Goal: Task Accomplishment & Management: Manage account settings

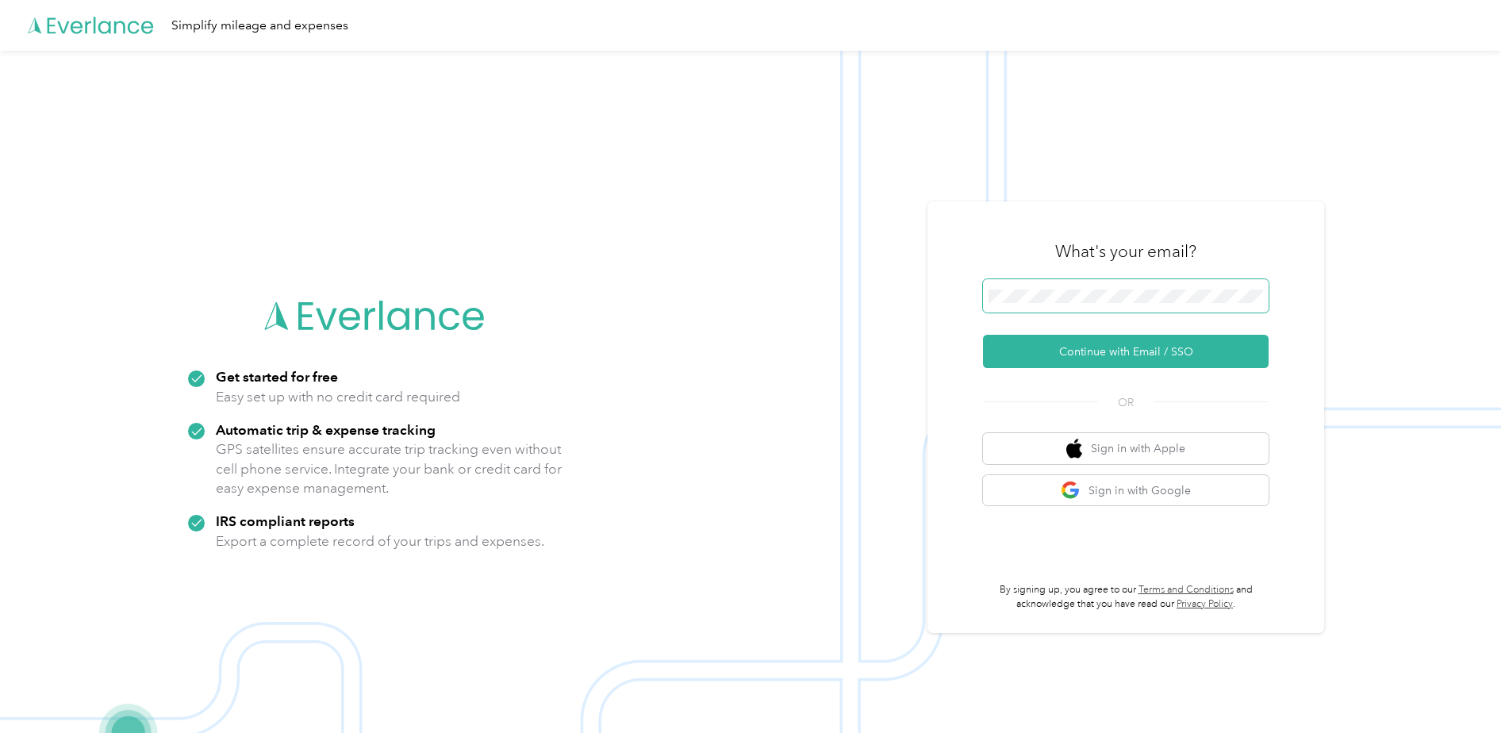
click at [1092, 283] on span at bounding box center [1126, 295] width 286 height 33
click at [1082, 310] on span at bounding box center [1126, 295] width 286 height 33
click at [983, 335] on button "Continue with Email / SSO" at bounding box center [1126, 351] width 286 height 33
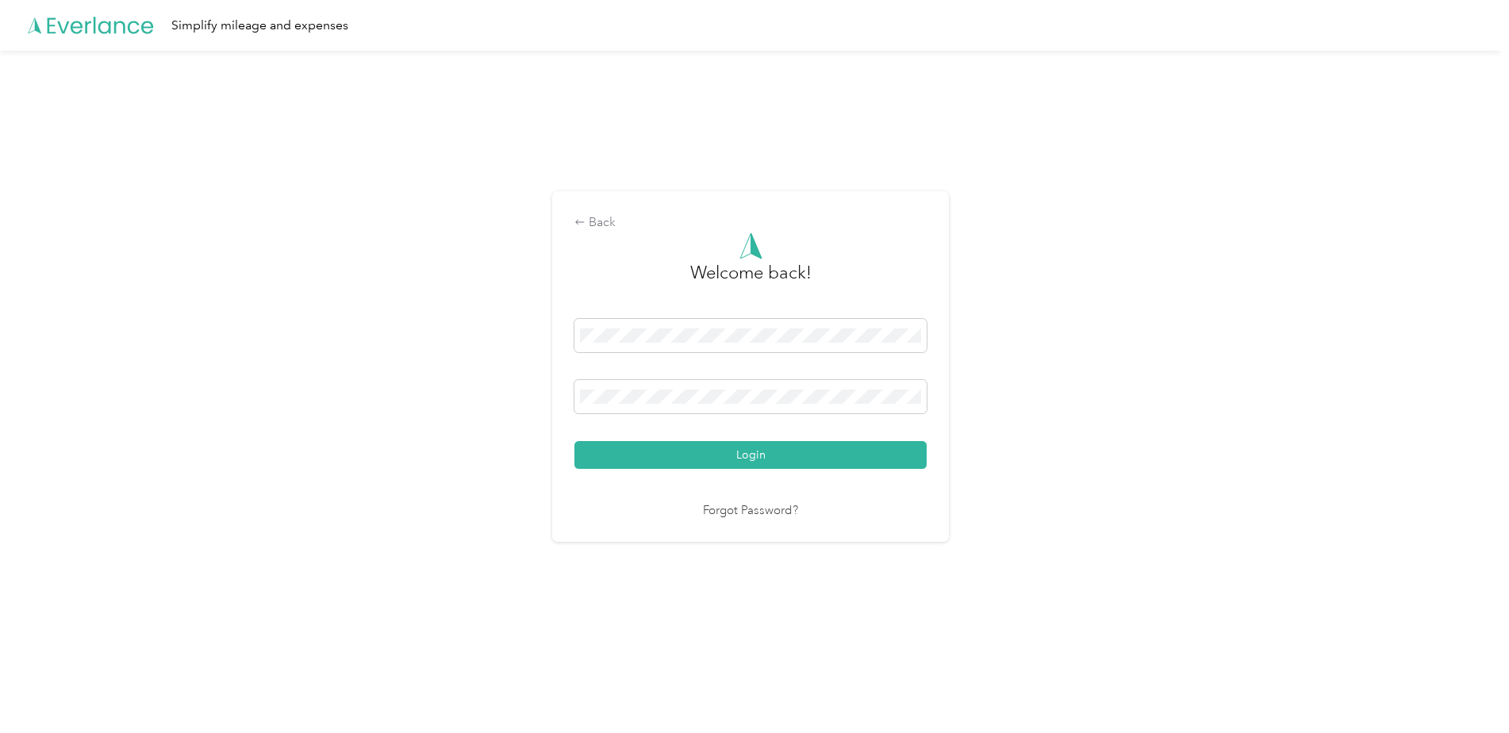
click at [574, 441] on button "Login" at bounding box center [750, 455] width 352 height 28
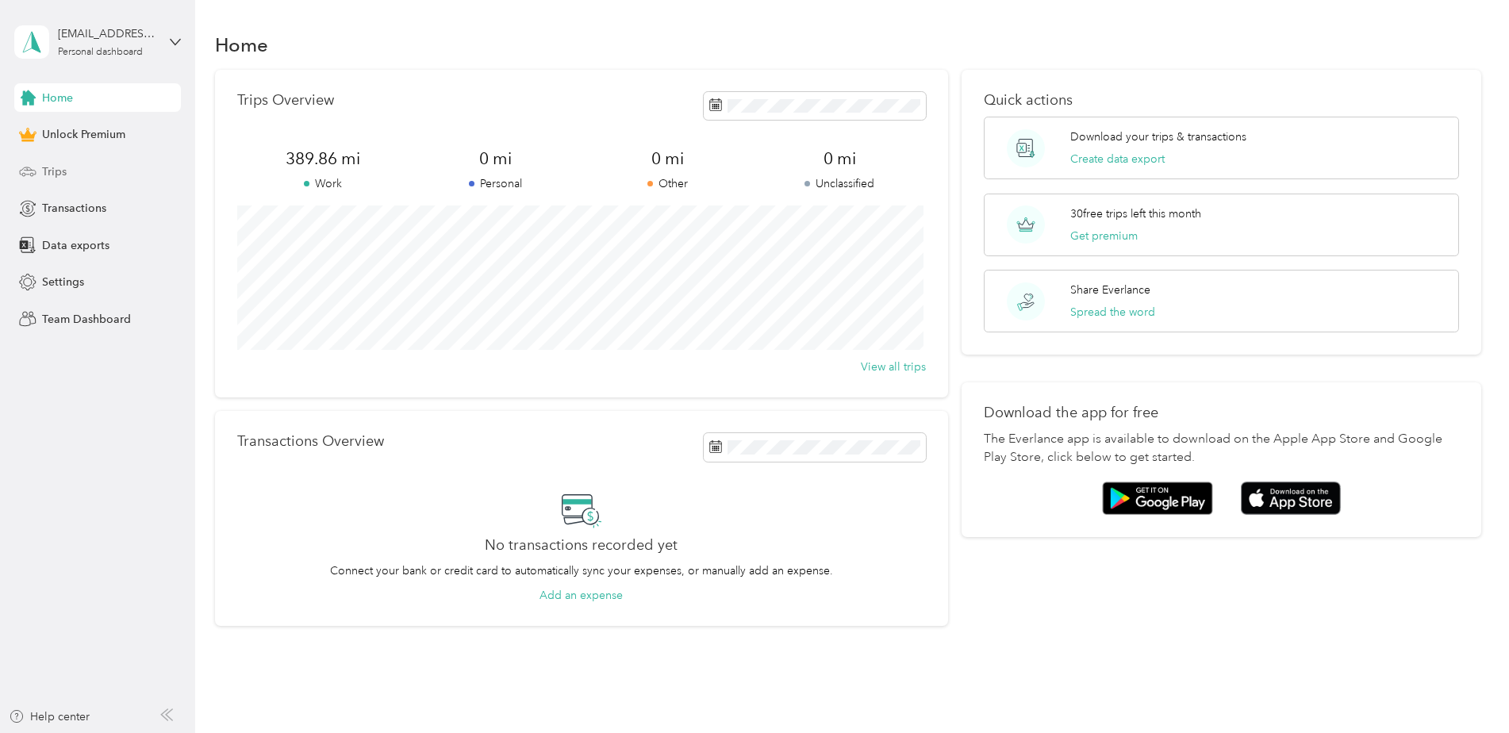
click at [85, 167] on div "Trips" at bounding box center [97, 171] width 167 height 29
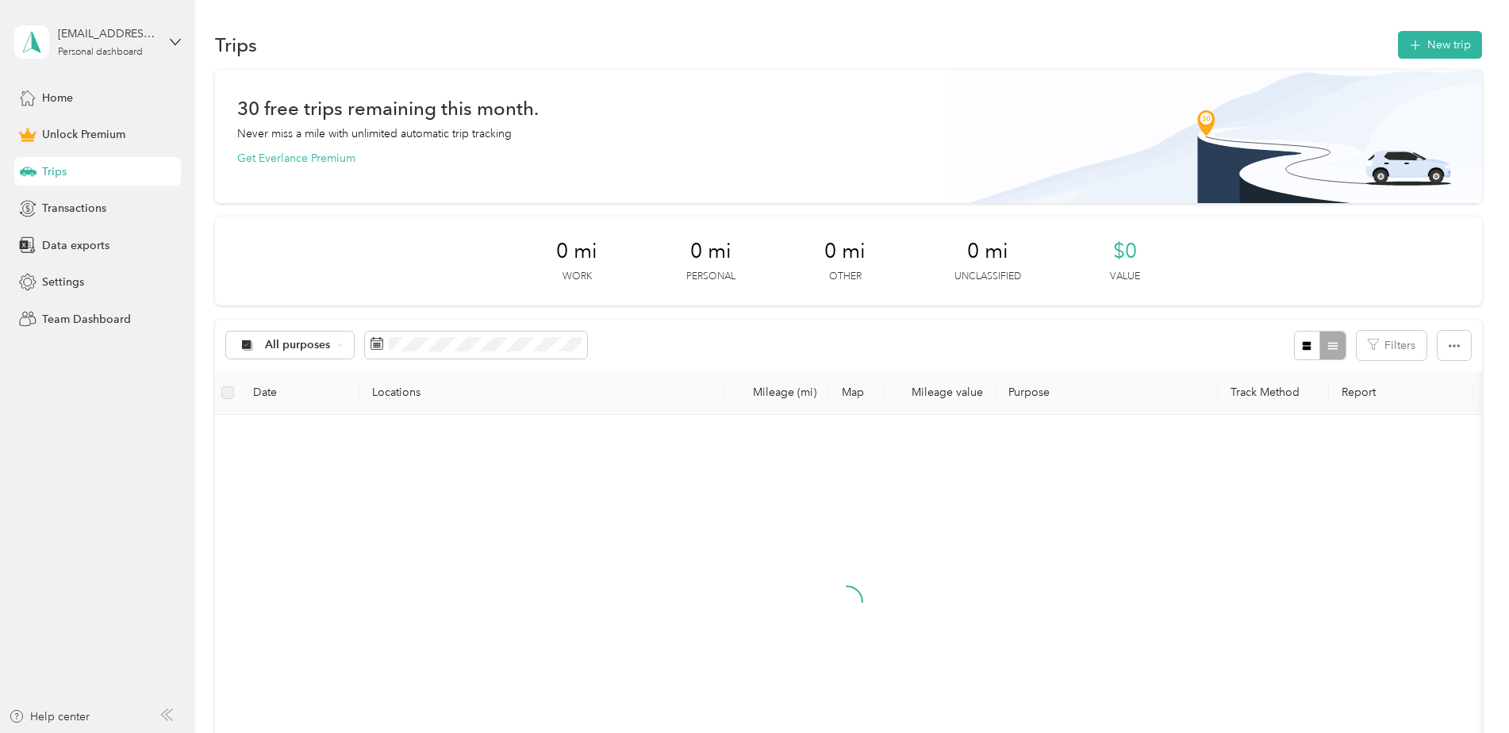
click at [543, 137] on div "30 free trips remaining this month. Never miss a mile with unlimited automatic …" at bounding box center [848, 133] width 1222 height 67
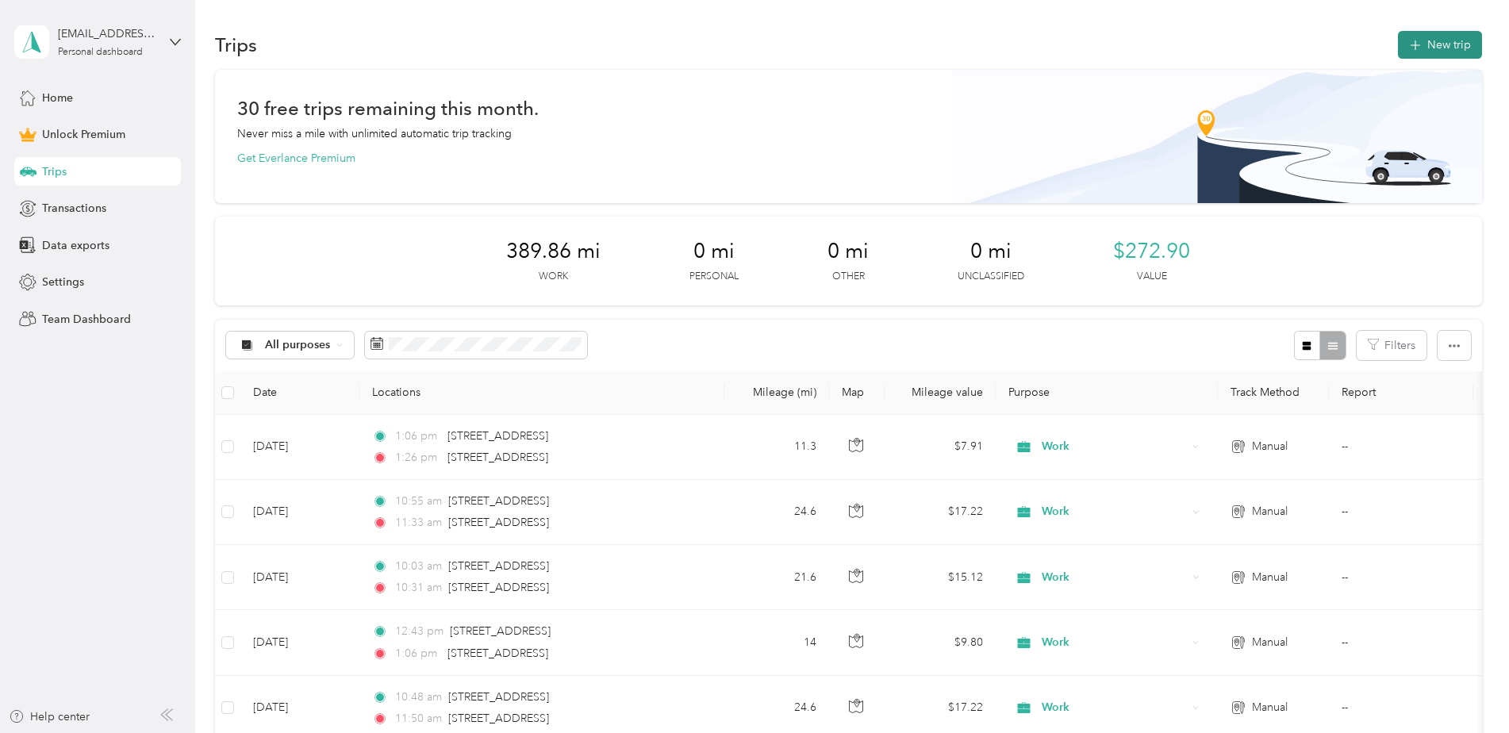
click at [1432, 48] on button "New trip" at bounding box center [1440, 45] width 84 height 28
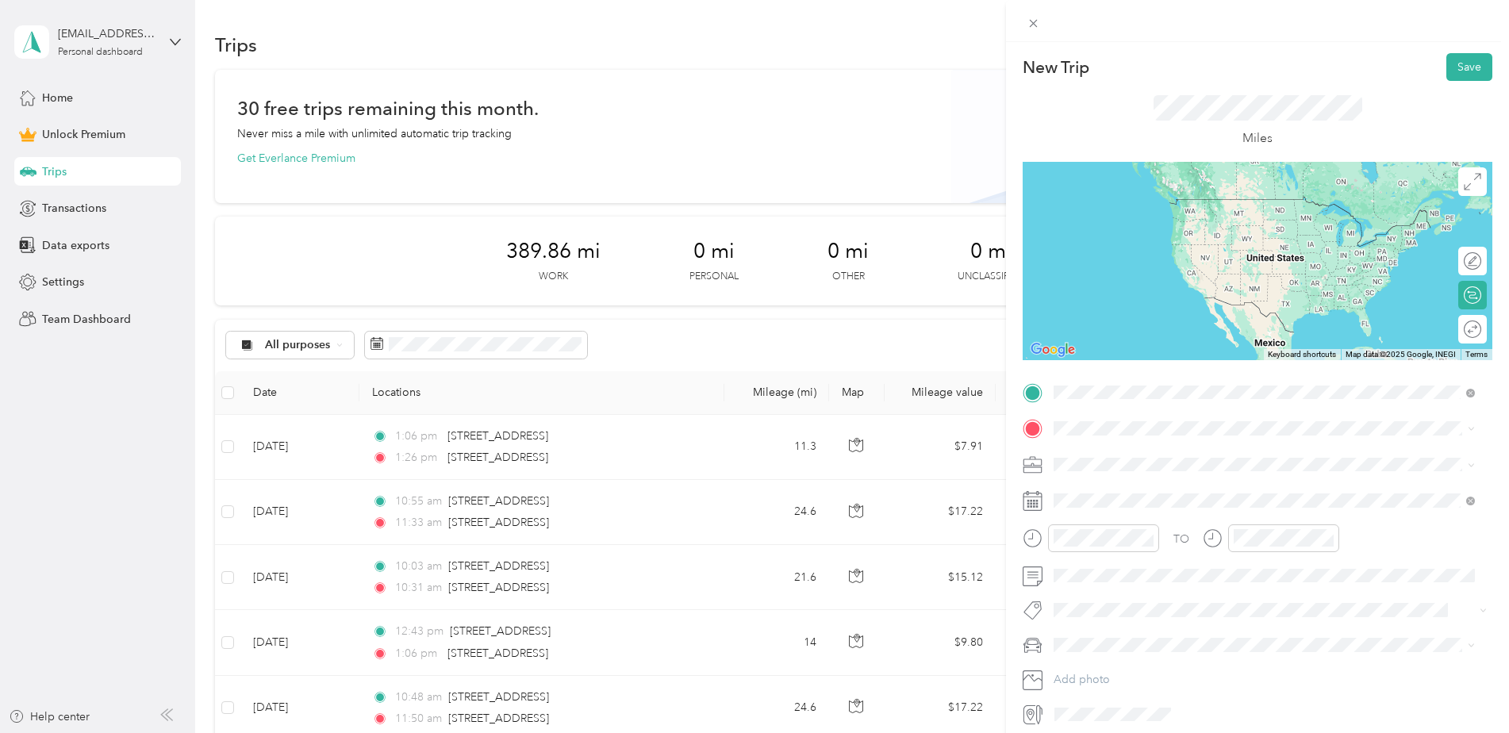
click at [1149, 449] on span "[STREET_ADDRESS][US_STATE]" at bounding box center [1162, 450] width 159 height 14
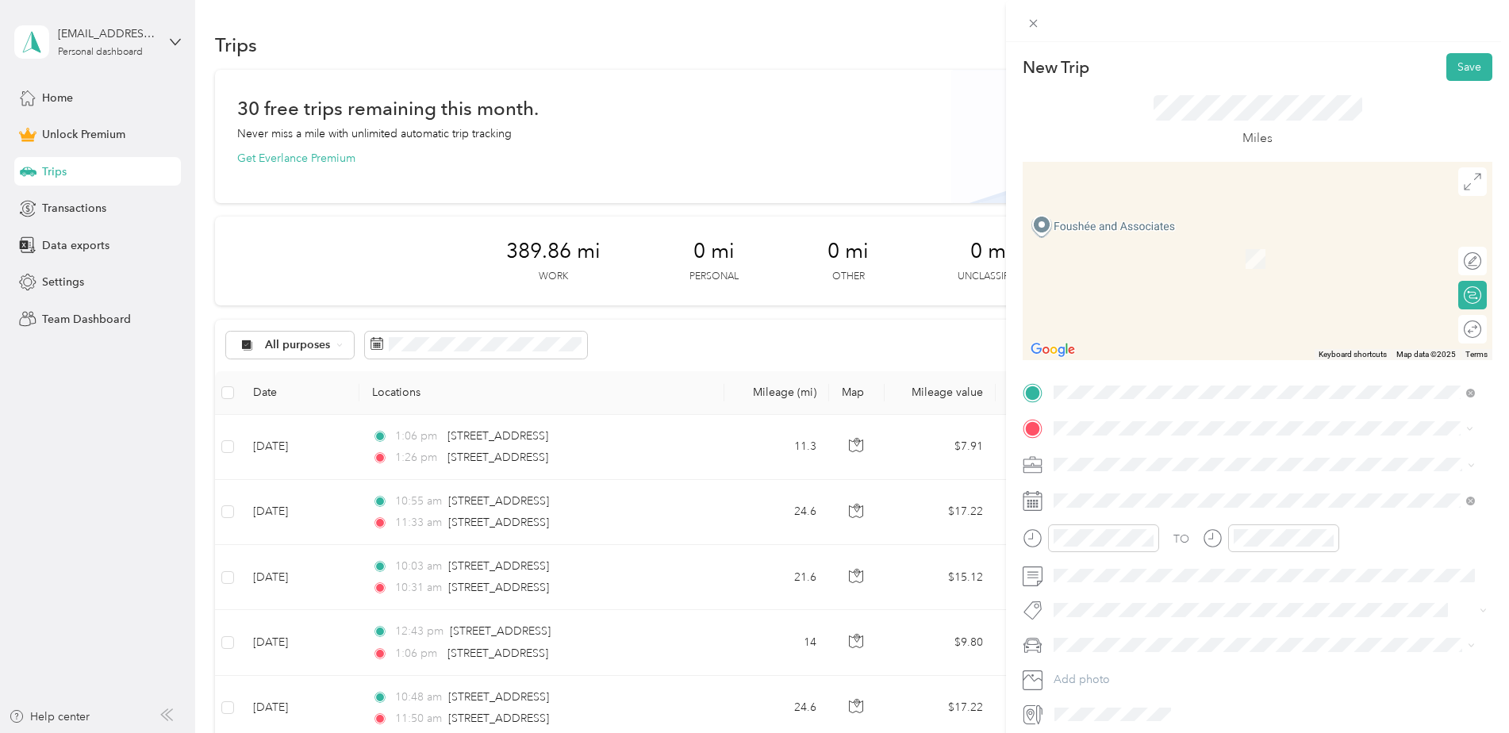
click at [1127, 493] on span "[STREET_ADDRESS][US_STATE]" at bounding box center [1162, 485] width 159 height 14
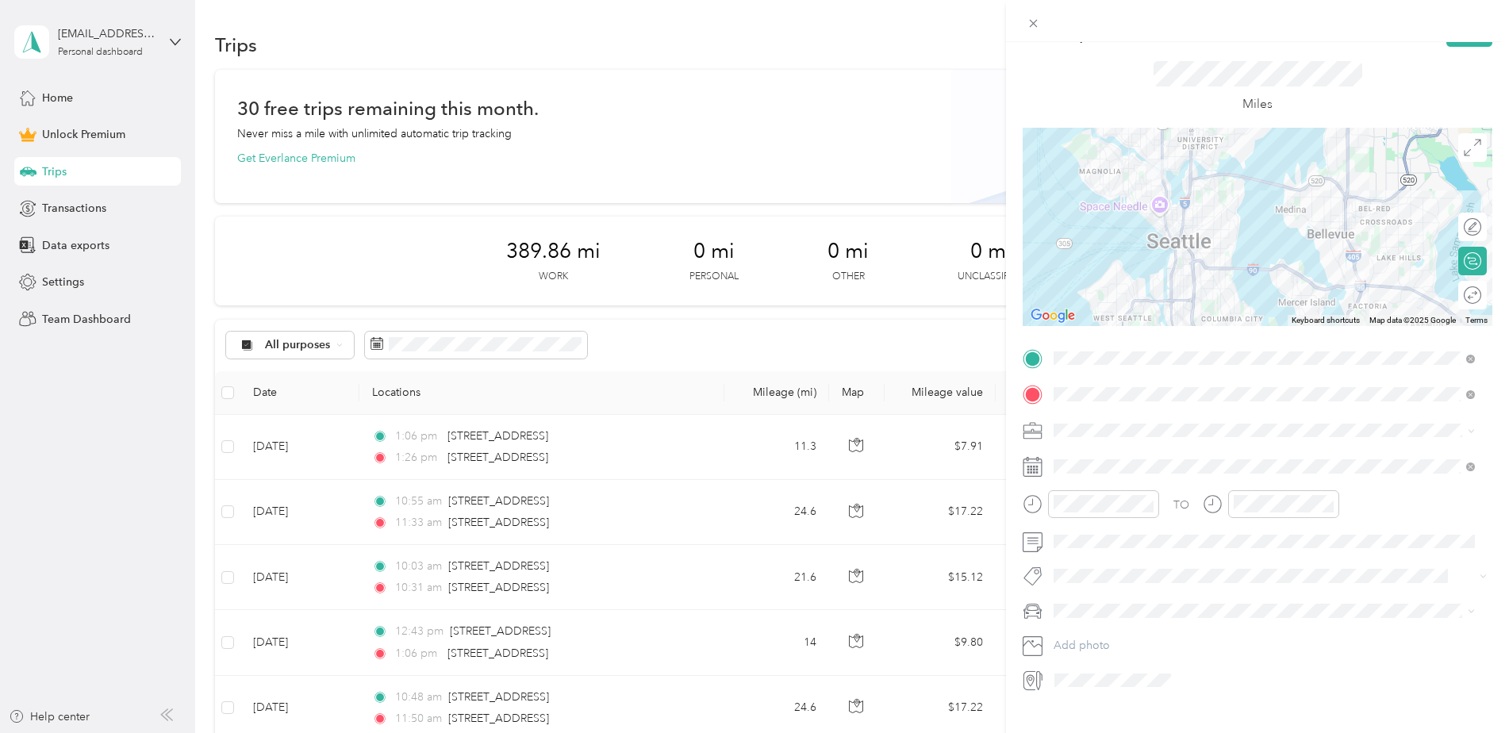
scroll to position [63, 0]
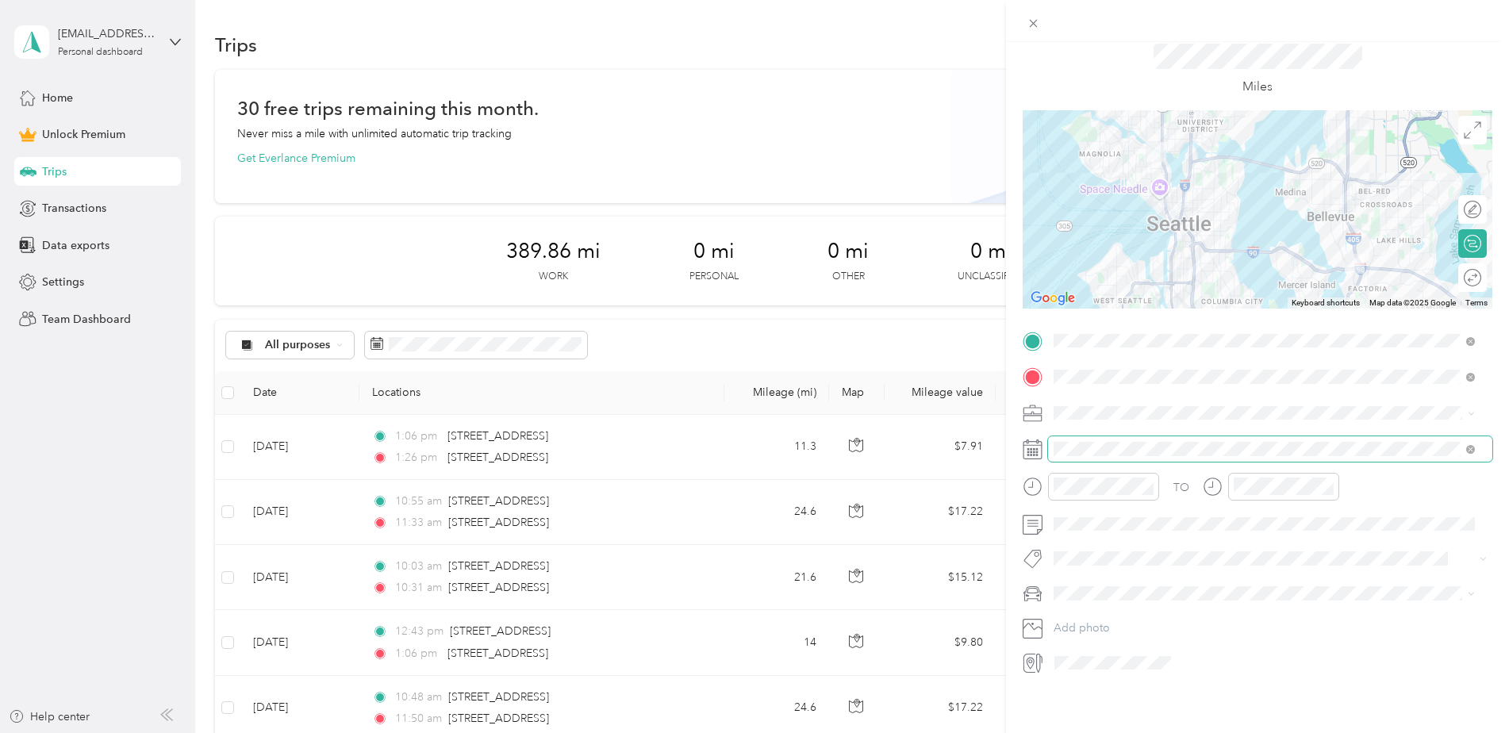
click at [1122, 444] on span at bounding box center [1270, 448] width 444 height 25
click at [1114, 436] on span at bounding box center [1270, 448] width 444 height 25
click at [1124, 582] on div "2" at bounding box center [1127, 582] width 21 height 20
click at [1074, 504] on div "12" at bounding box center [1070, 509] width 38 height 22
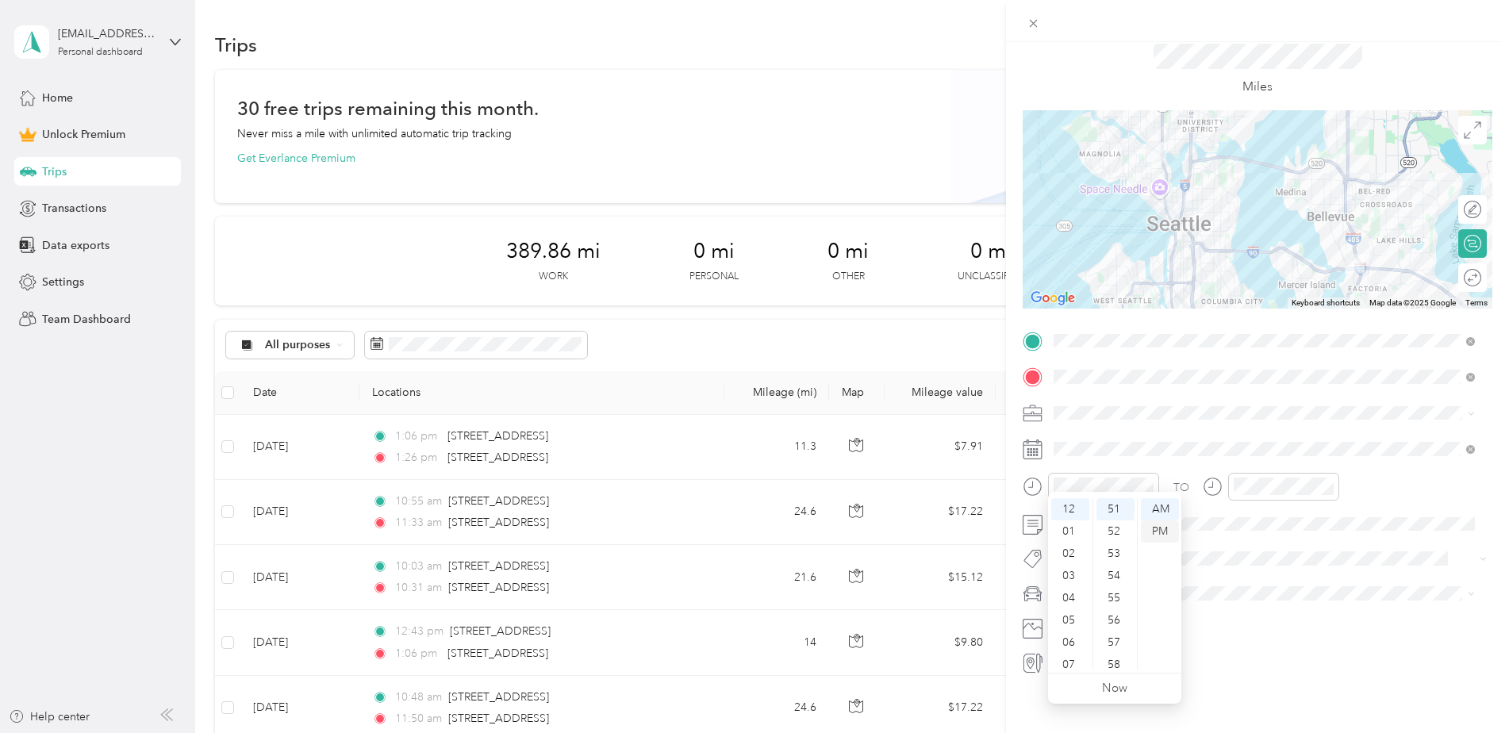
click at [1164, 539] on div "PM" at bounding box center [1160, 531] width 38 height 22
click at [1109, 538] on div "49" at bounding box center [1115, 544] width 38 height 22
click at [1247, 530] on div "01" at bounding box center [1249, 531] width 38 height 22
click at [1291, 607] on div "16" at bounding box center [1294, 604] width 38 height 22
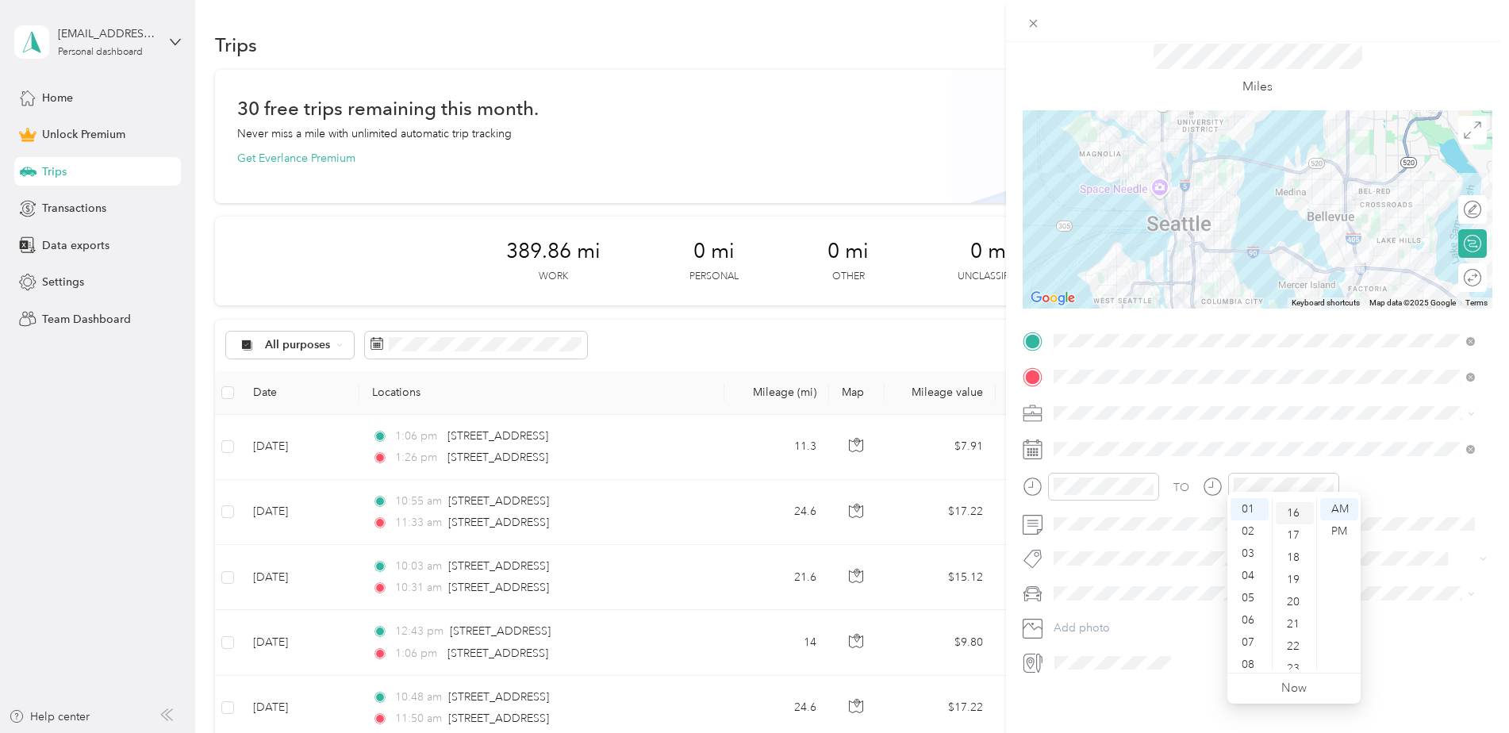
scroll to position [355, 0]
click at [1353, 542] on div "PM" at bounding box center [1339, 531] width 38 height 22
click at [1344, 542] on div "PM" at bounding box center [1339, 531] width 38 height 22
click at [1347, 527] on div "PM" at bounding box center [1339, 531] width 38 height 22
click at [941, 365] on div "New Trip Save This trip cannot be edited because it is either under review, app…" at bounding box center [754, 366] width 1509 height 733
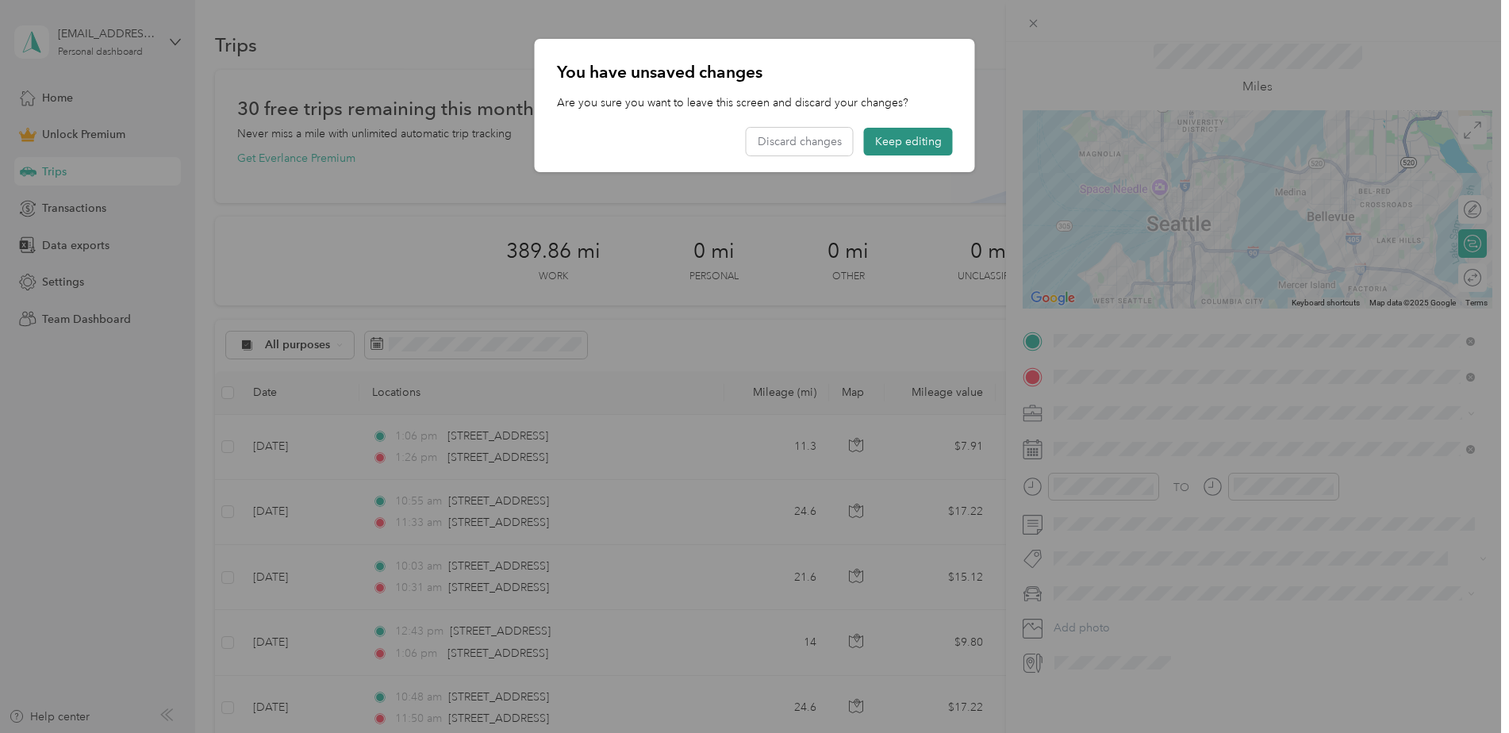
click at [930, 144] on button "Keep editing" at bounding box center [908, 142] width 89 height 28
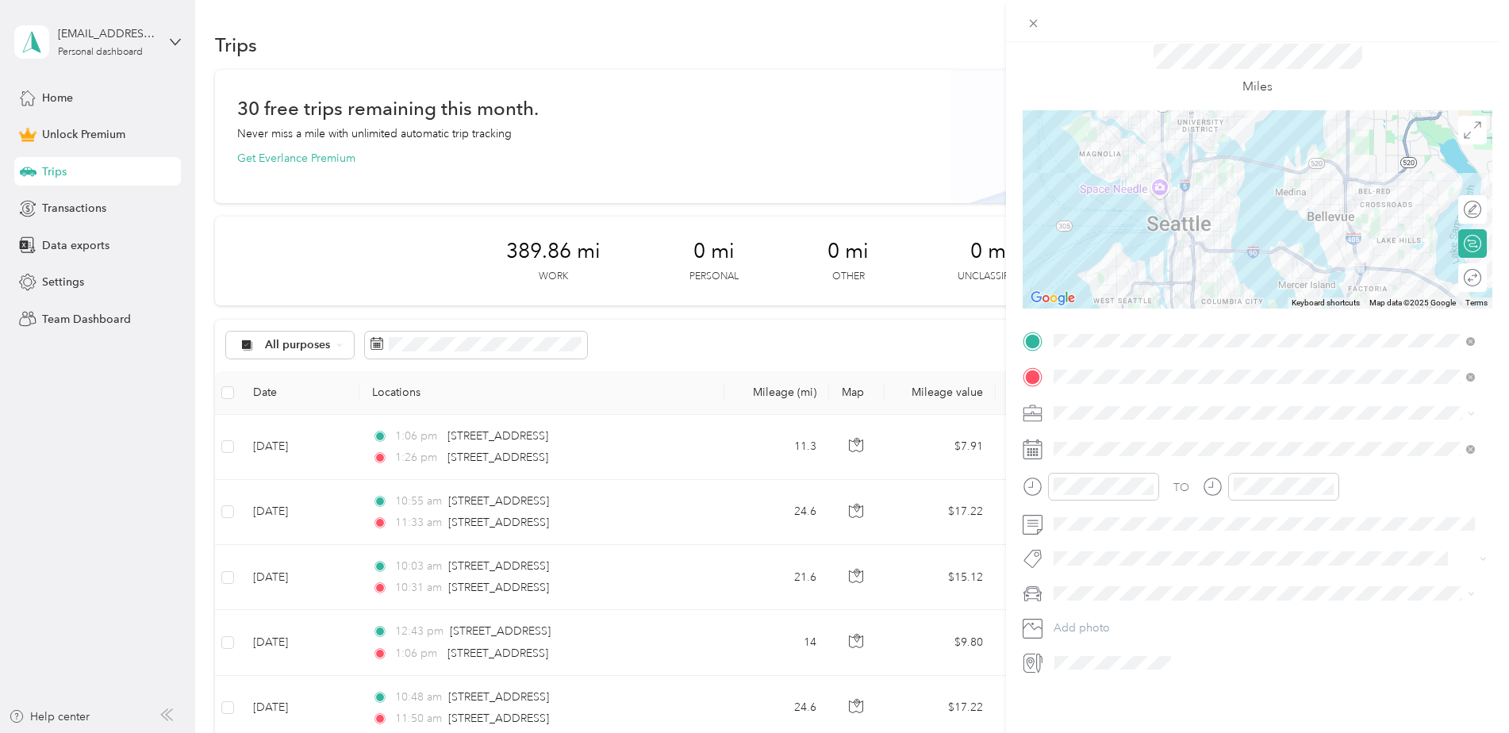
click at [1101, 454] on span "Personal" at bounding box center [1080, 456] width 42 height 13
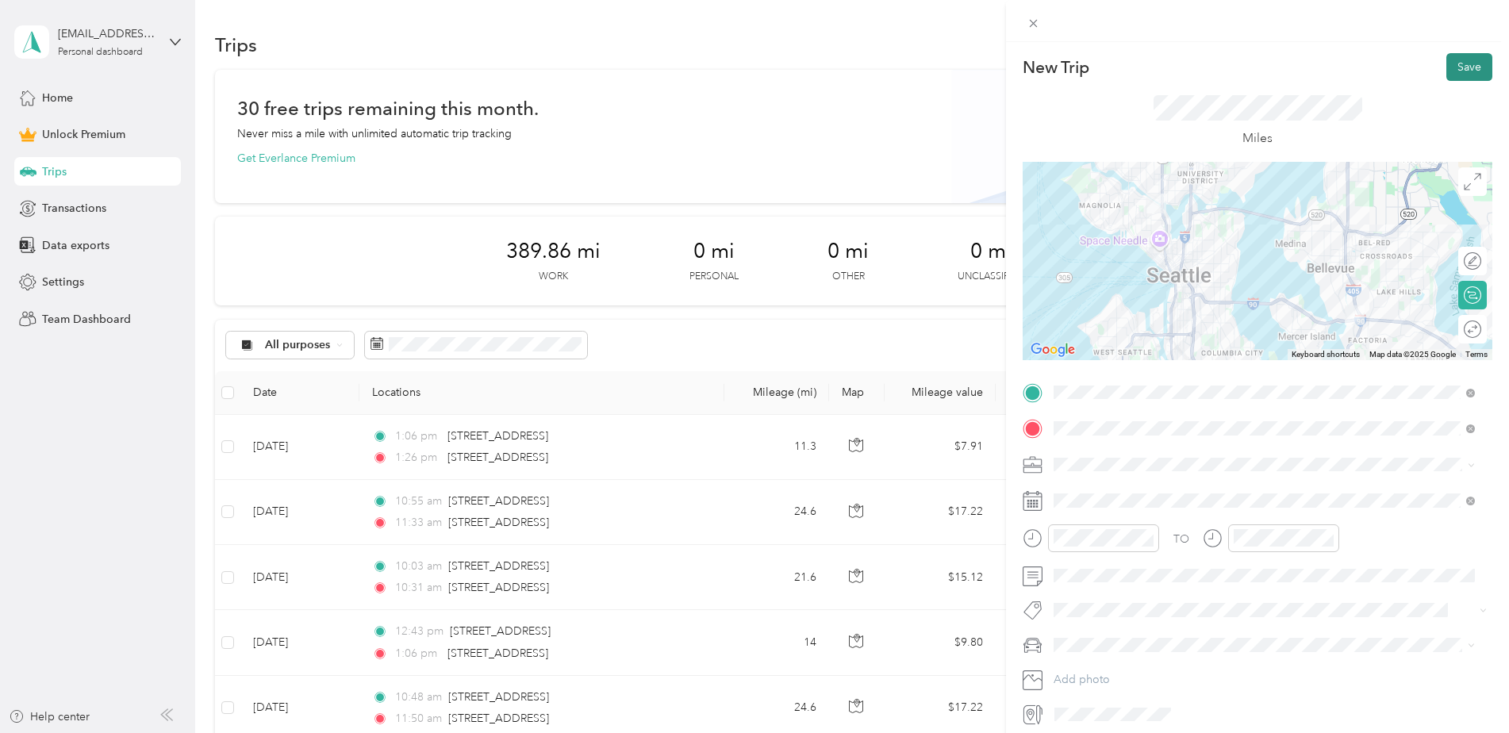
click at [1446, 59] on button "Save" at bounding box center [1469, 67] width 46 height 28
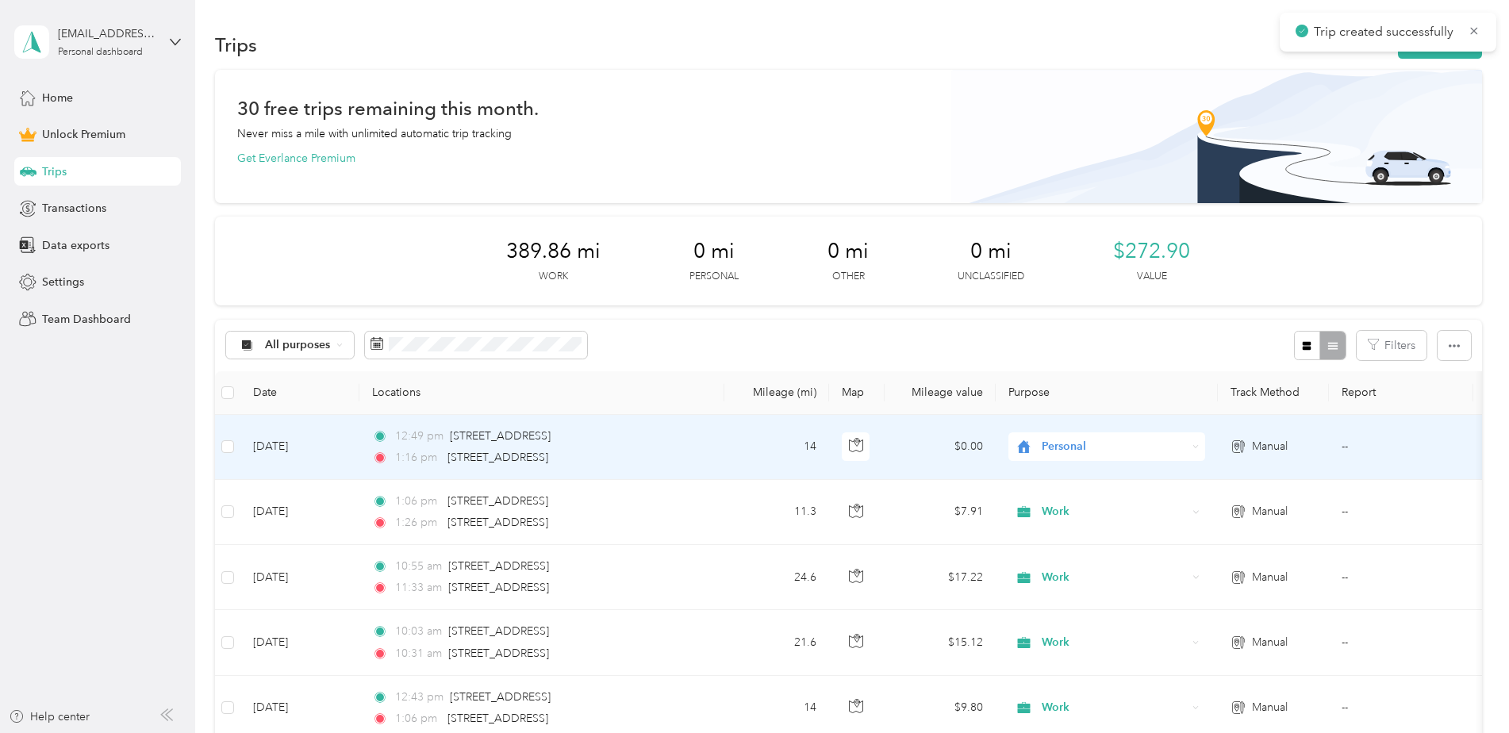
click at [1069, 445] on span "Personal" at bounding box center [1113, 446] width 145 height 17
click at [1089, 477] on span "Work" at bounding box center [1120, 476] width 147 height 17
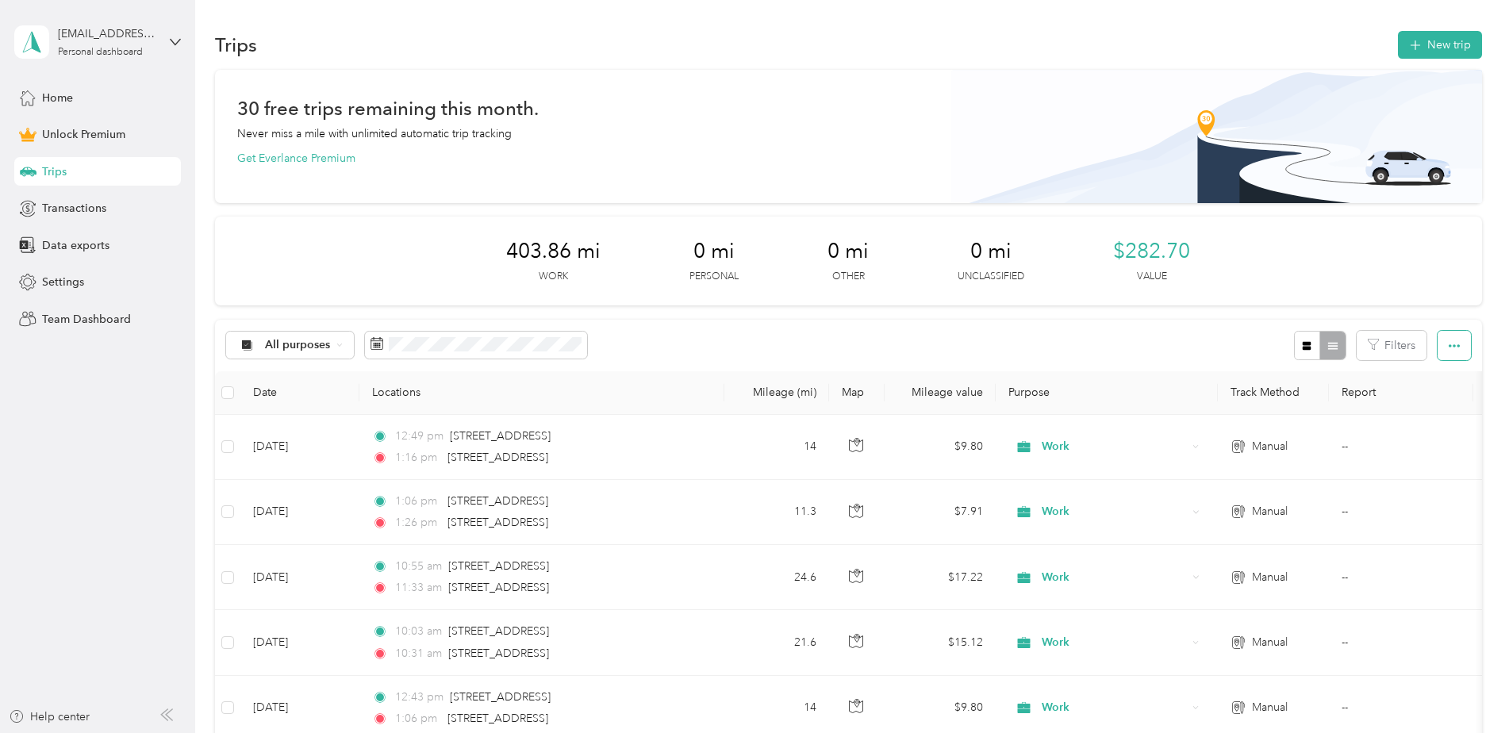
click at [1448, 343] on icon "button" at bounding box center [1453, 345] width 11 height 11
click at [1438, 397] on span "Export" at bounding box center [1426, 403] width 33 height 13
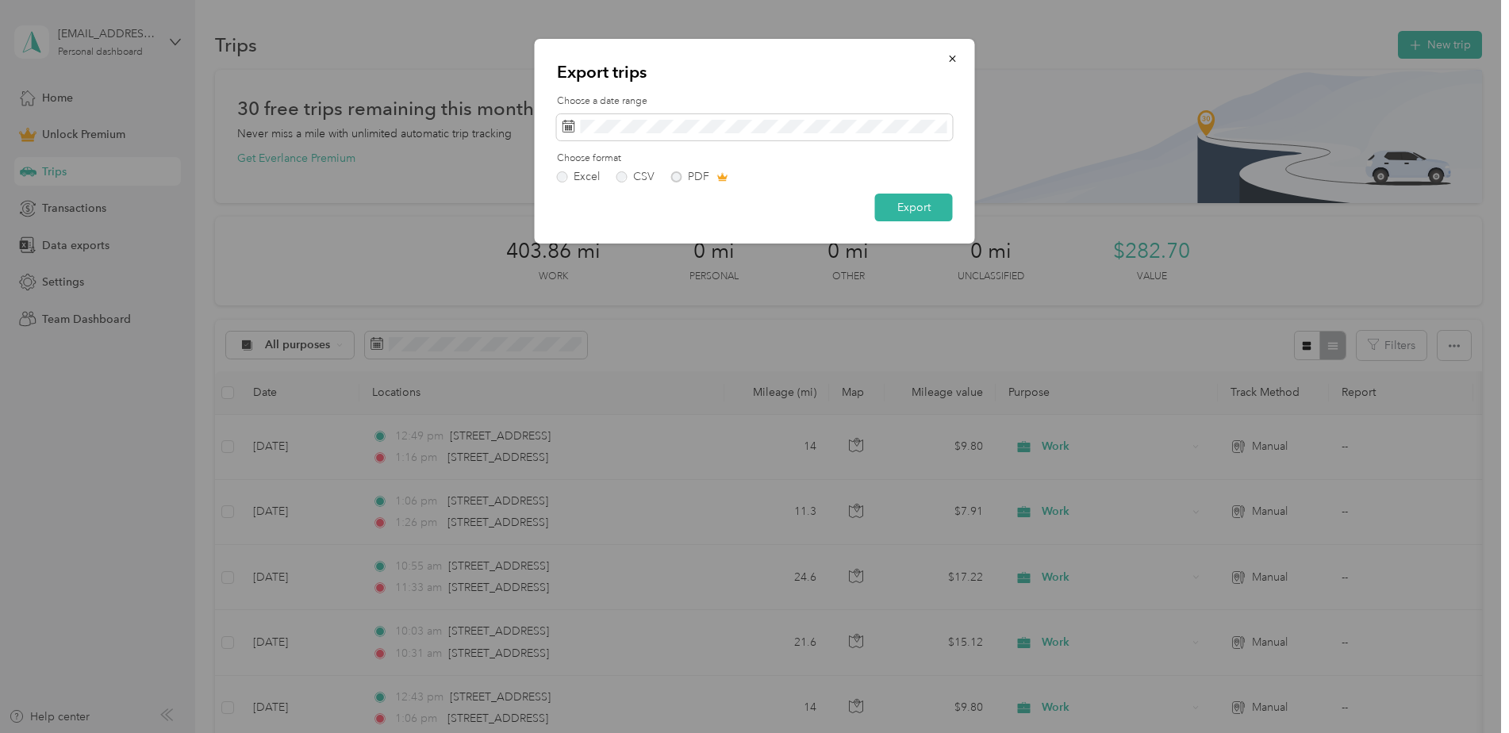
click at [1037, 138] on div "Export trips Choose a date range Choose format Excel CSV PDF Export" at bounding box center [974, 143] width 440 height 209
click at [725, 10] on div at bounding box center [754, 366] width 1509 height 733
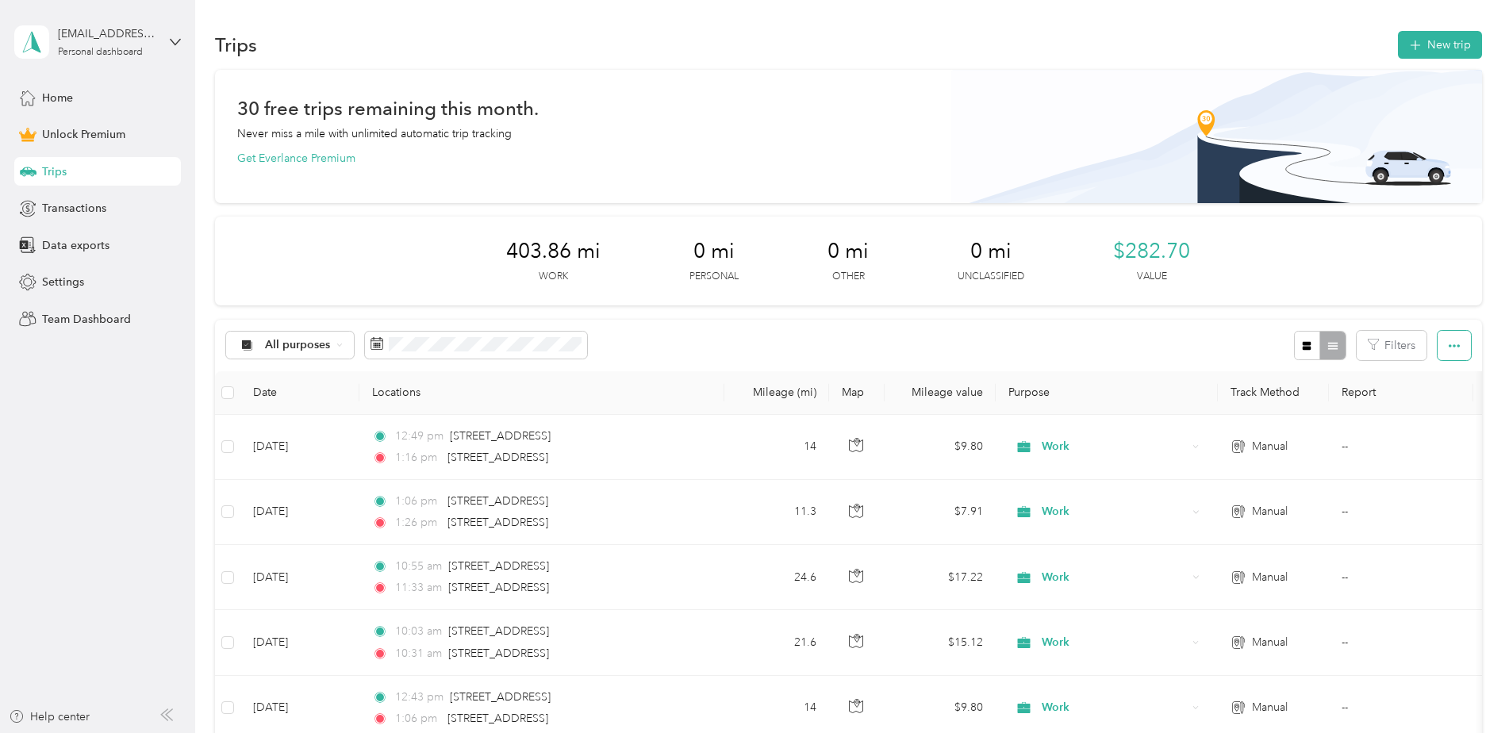
click at [1448, 341] on icon "button" at bounding box center [1453, 345] width 11 height 11
click at [1427, 409] on span "Export" at bounding box center [1426, 403] width 33 height 13
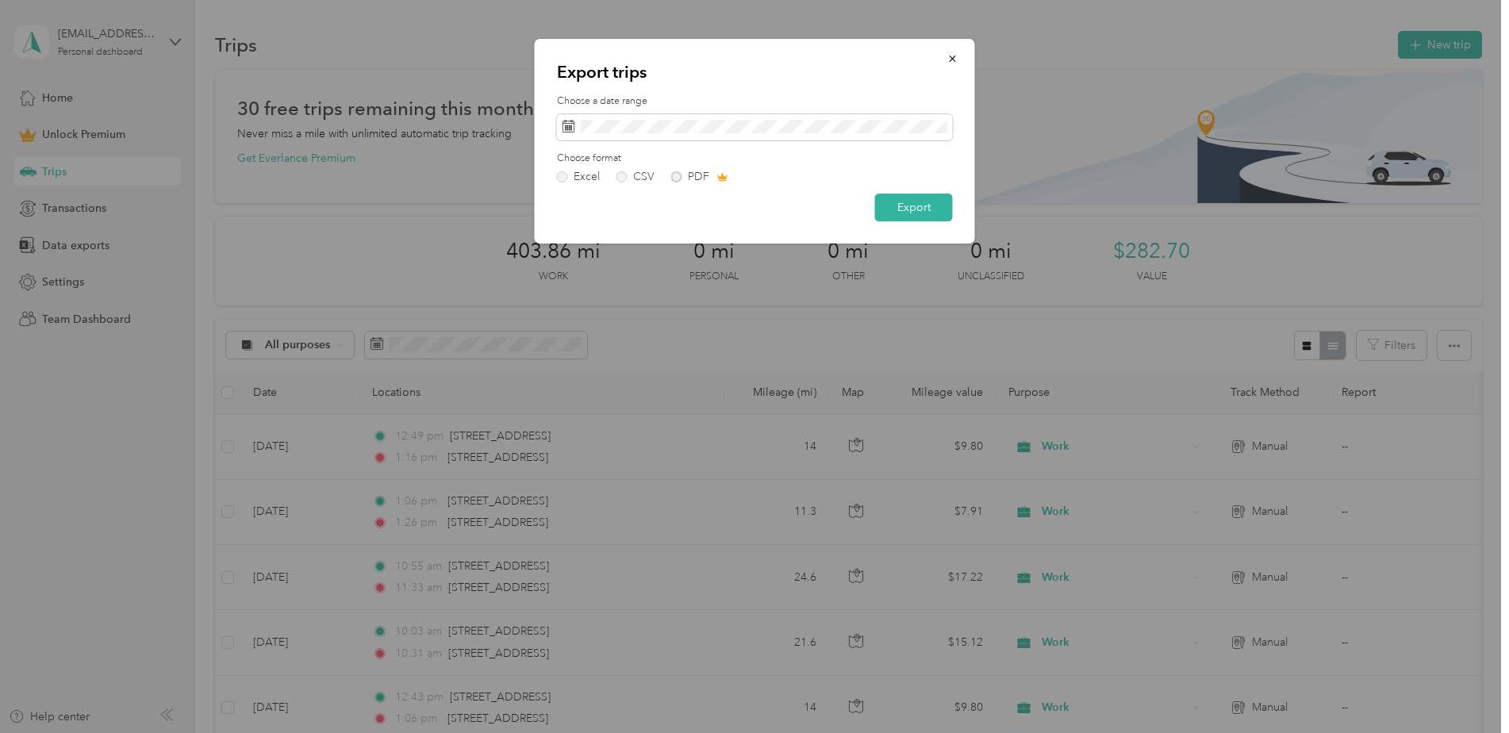
click at [1102, 341] on div at bounding box center [754, 366] width 1509 height 733
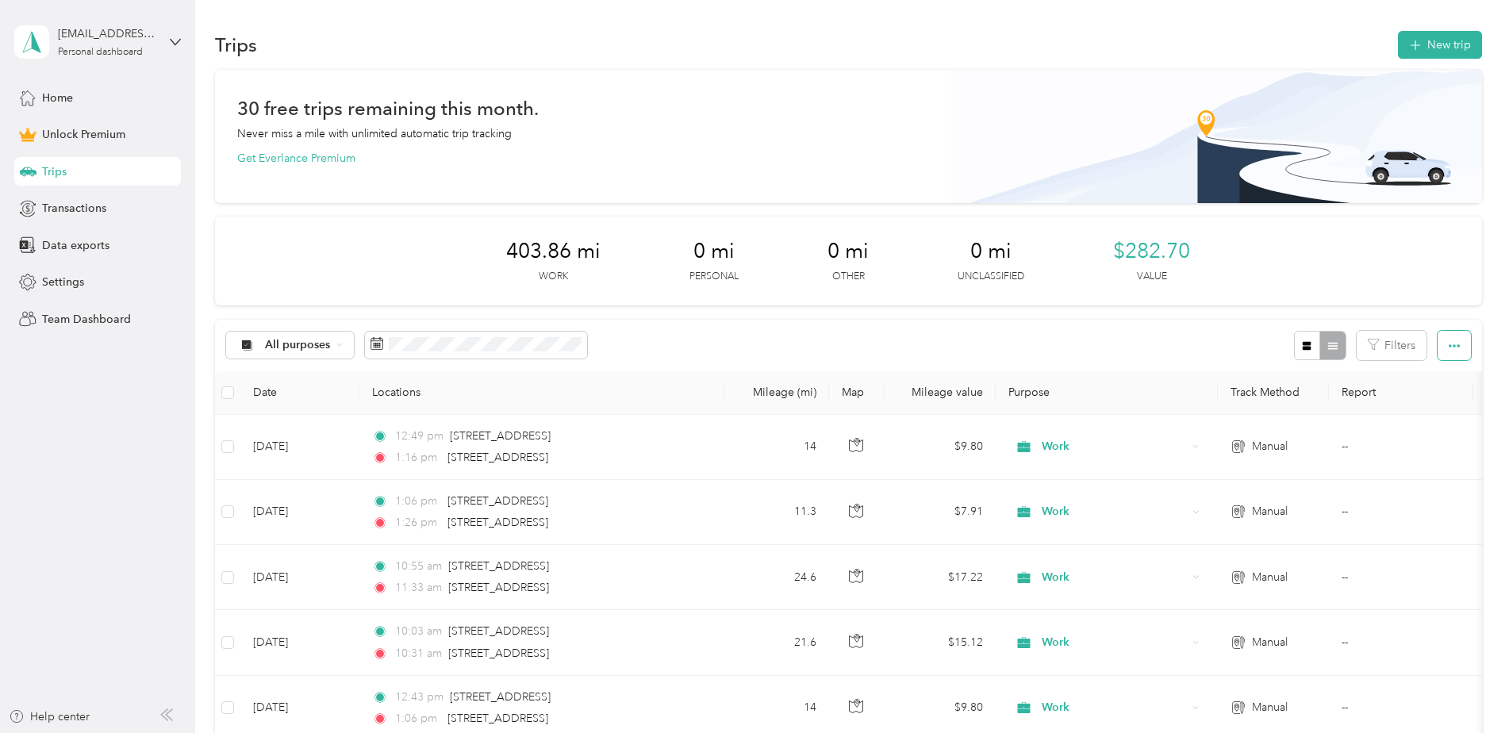
drag, startPoint x: 1450, startPoint y: 343, endPoint x: 1448, endPoint y: 352, distance: 8.9
click at [1450, 343] on icon "button" at bounding box center [1453, 345] width 11 height 11
click at [1427, 422] on td "--" at bounding box center [1401, 447] width 144 height 65
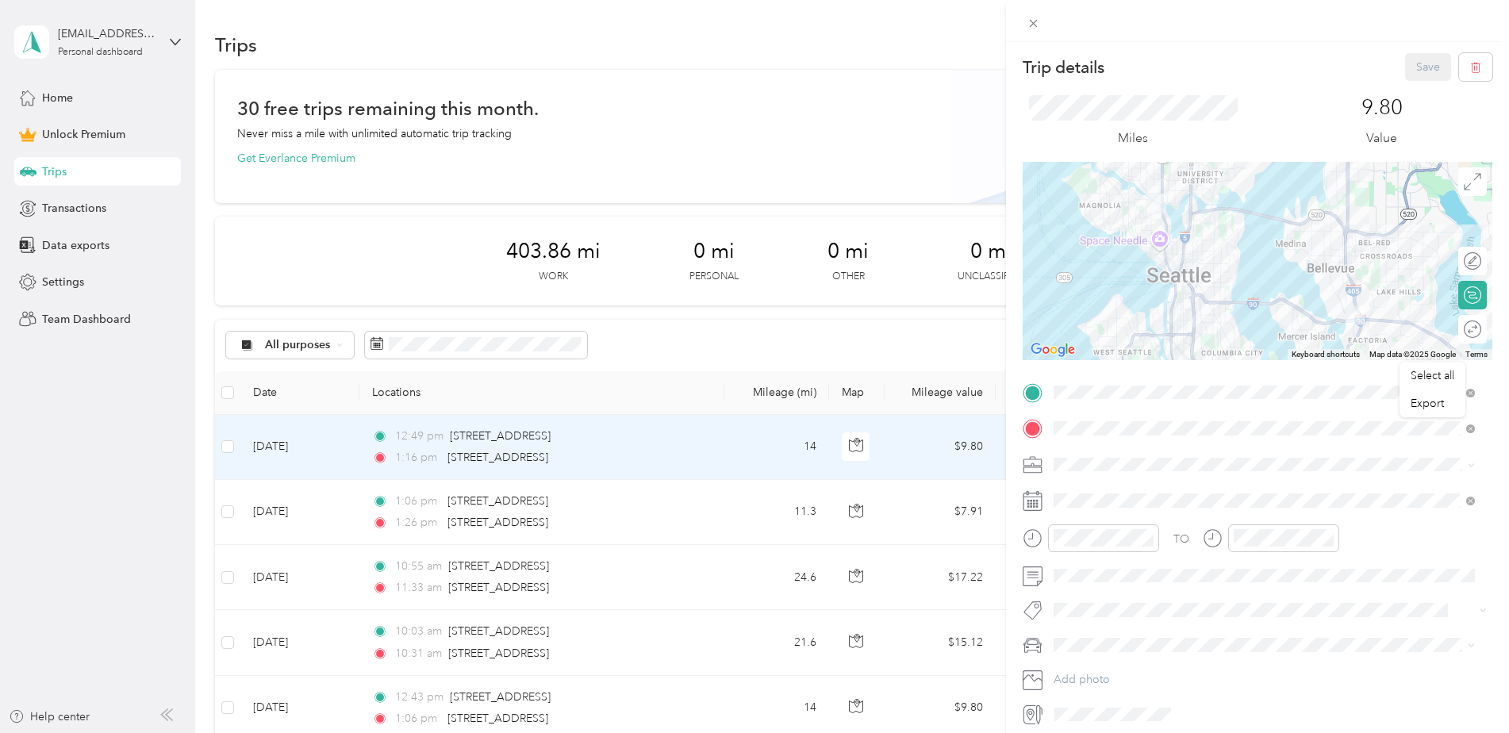
click at [974, 352] on div "Trip details Save This trip cannot be edited because it is either under review,…" at bounding box center [754, 366] width 1509 height 733
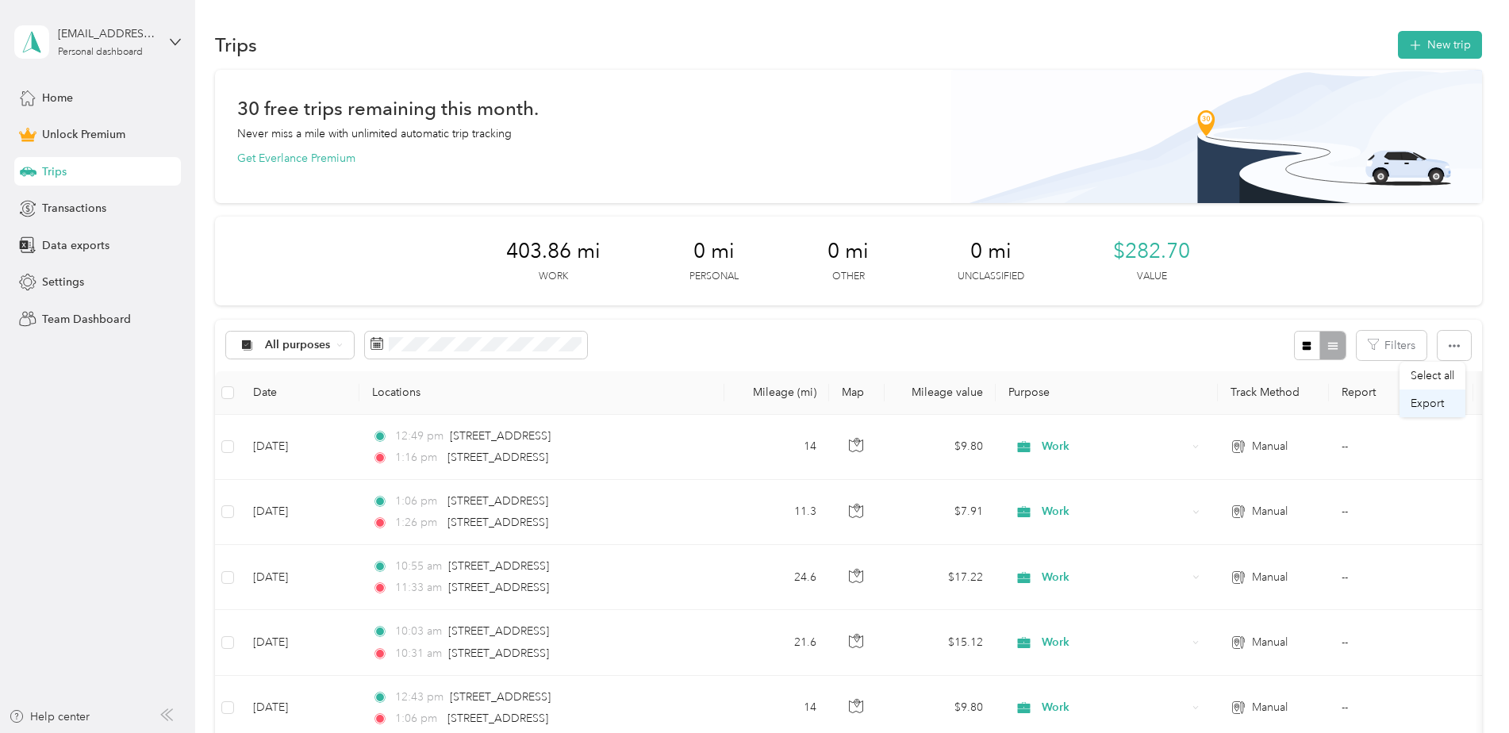
click at [1428, 405] on span "Export" at bounding box center [1426, 403] width 33 height 13
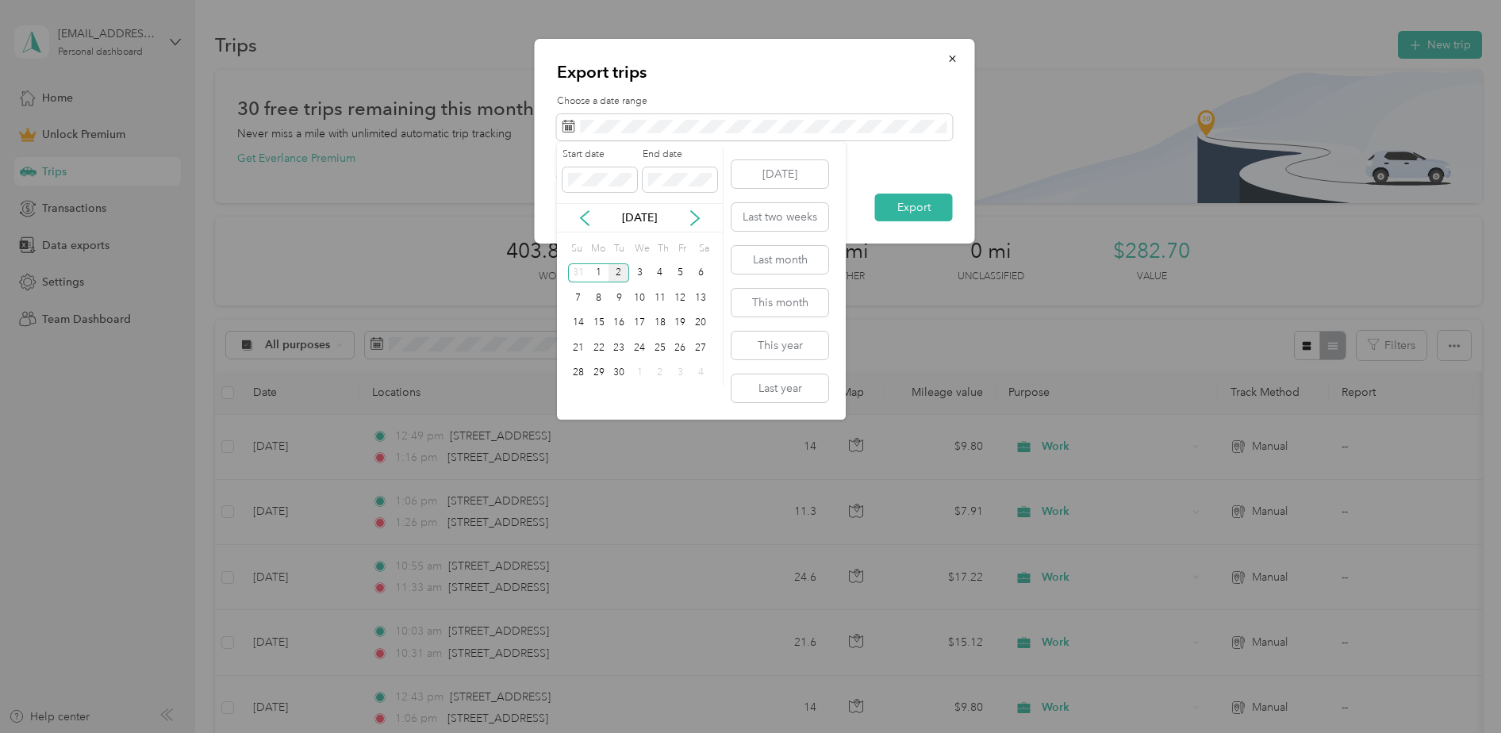
click at [688, 207] on div "[DATE]" at bounding box center [640, 217] width 166 height 29
click at [696, 213] on icon at bounding box center [695, 218] width 16 height 16
click at [689, 216] on icon at bounding box center [695, 218] width 16 height 16
click at [577, 217] on icon at bounding box center [585, 218] width 16 height 16
click at [582, 216] on icon at bounding box center [585, 218] width 8 height 14
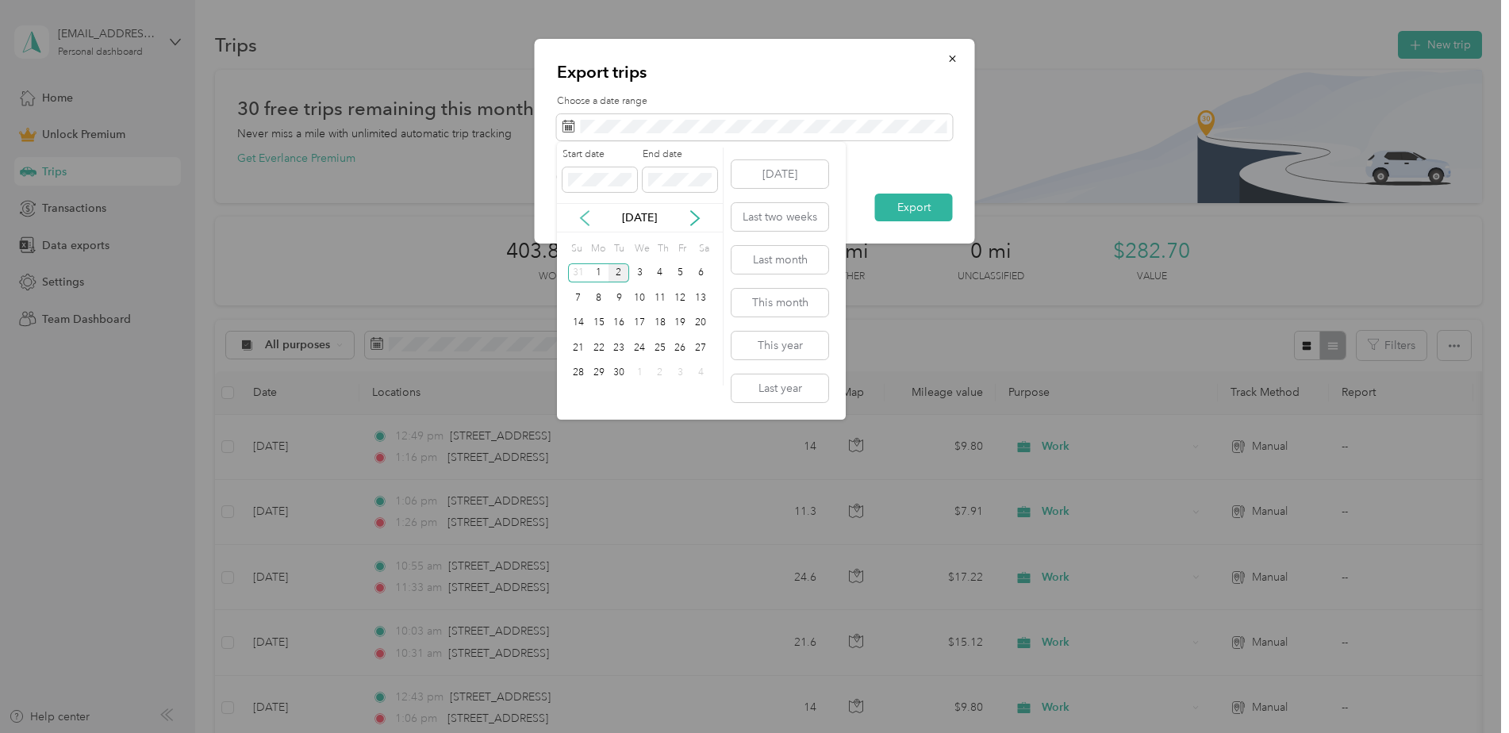
click at [582, 216] on icon at bounding box center [585, 218] width 8 height 14
click at [583, 171] on span at bounding box center [599, 179] width 75 height 25
click at [599, 321] on div "16" at bounding box center [599, 323] width 21 height 20
click at [646, 190] on span at bounding box center [679, 179] width 75 height 25
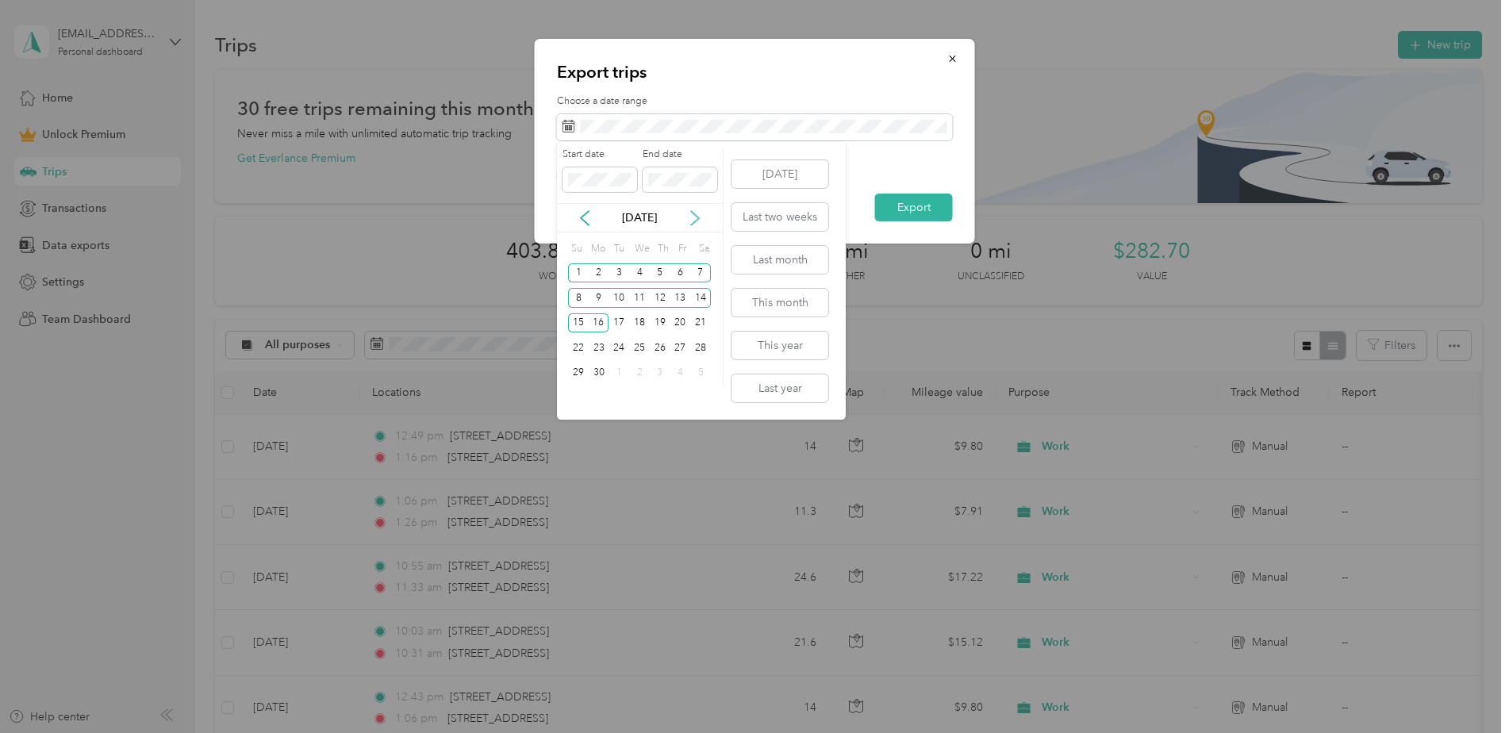
click at [695, 217] on icon at bounding box center [695, 218] width 16 height 16
click at [694, 217] on icon at bounding box center [695, 218] width 16 height 16
click at [676, 268] on div "5" at bounding box center [680, 273] width 21 height 20
click at [603, 171] on span at bounding box center [599, 179] width 75 height 25
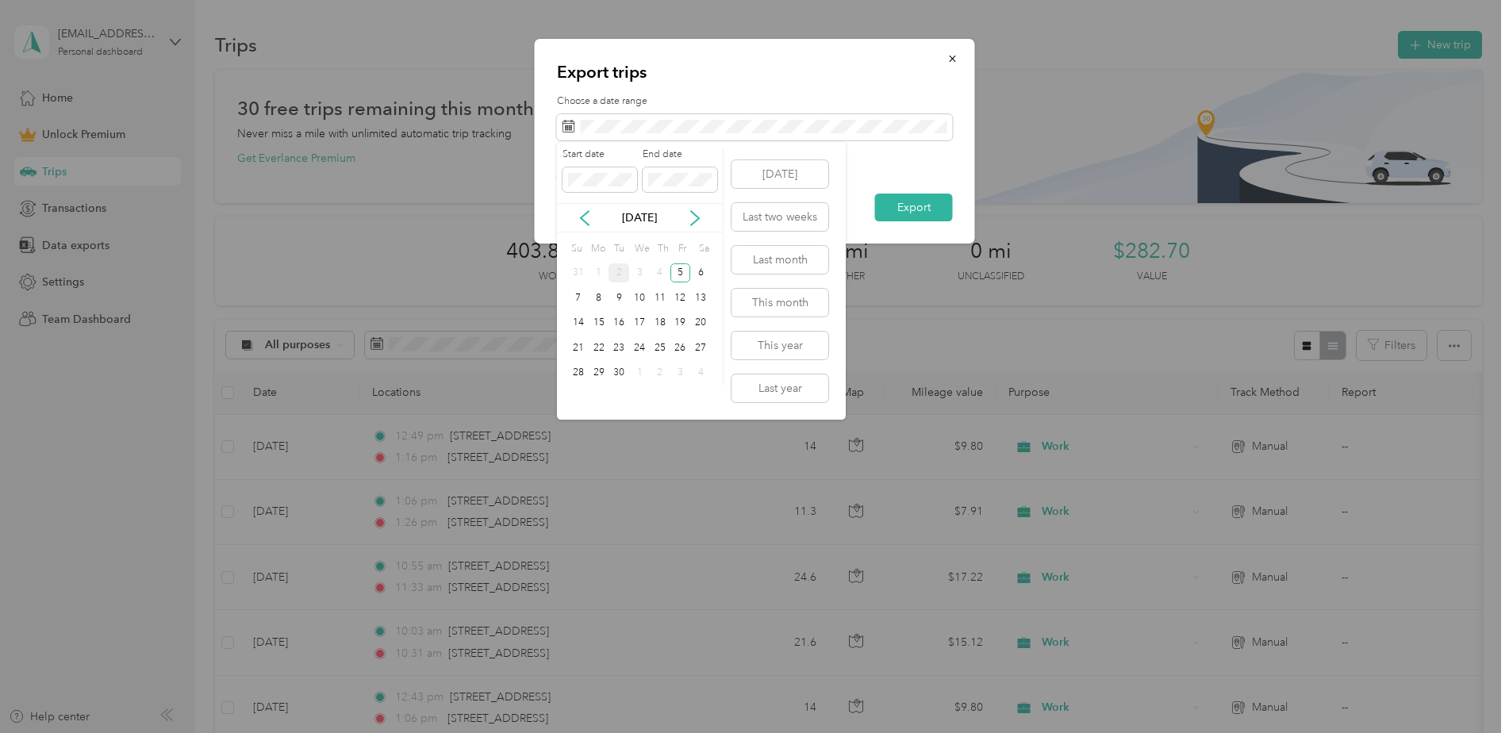
click at [592, 221] on div "[DATE]" at bounding box center [640, 217] width 166 height 17
click at [591, 220] on icon at bounding box center [585, 218] width 16 height 16
click at [584, 218] on icon at bounding box center [585, 218] width 16 height 16
click at [583, 218] on icon at bounding box center [585, 218] width 16 height 16
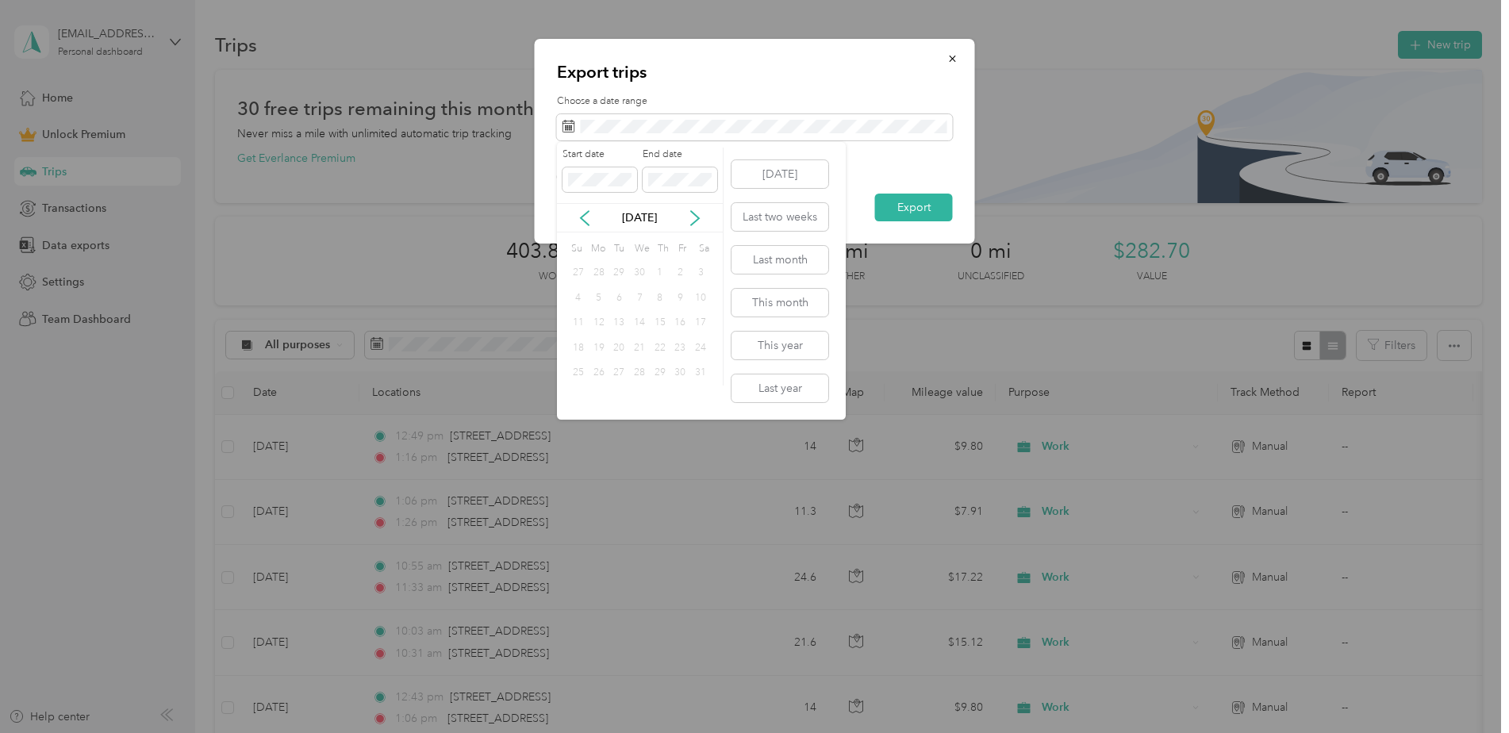
click at [680, 223] on div "[DATE]" at bounding box center [640, 217] width 166 height 17
click at [690, 219] on icon at bounding box center [695, 218] width 16 height 16
click at [568, 186] on span at bounding box center [599, 179] width 75 height 25
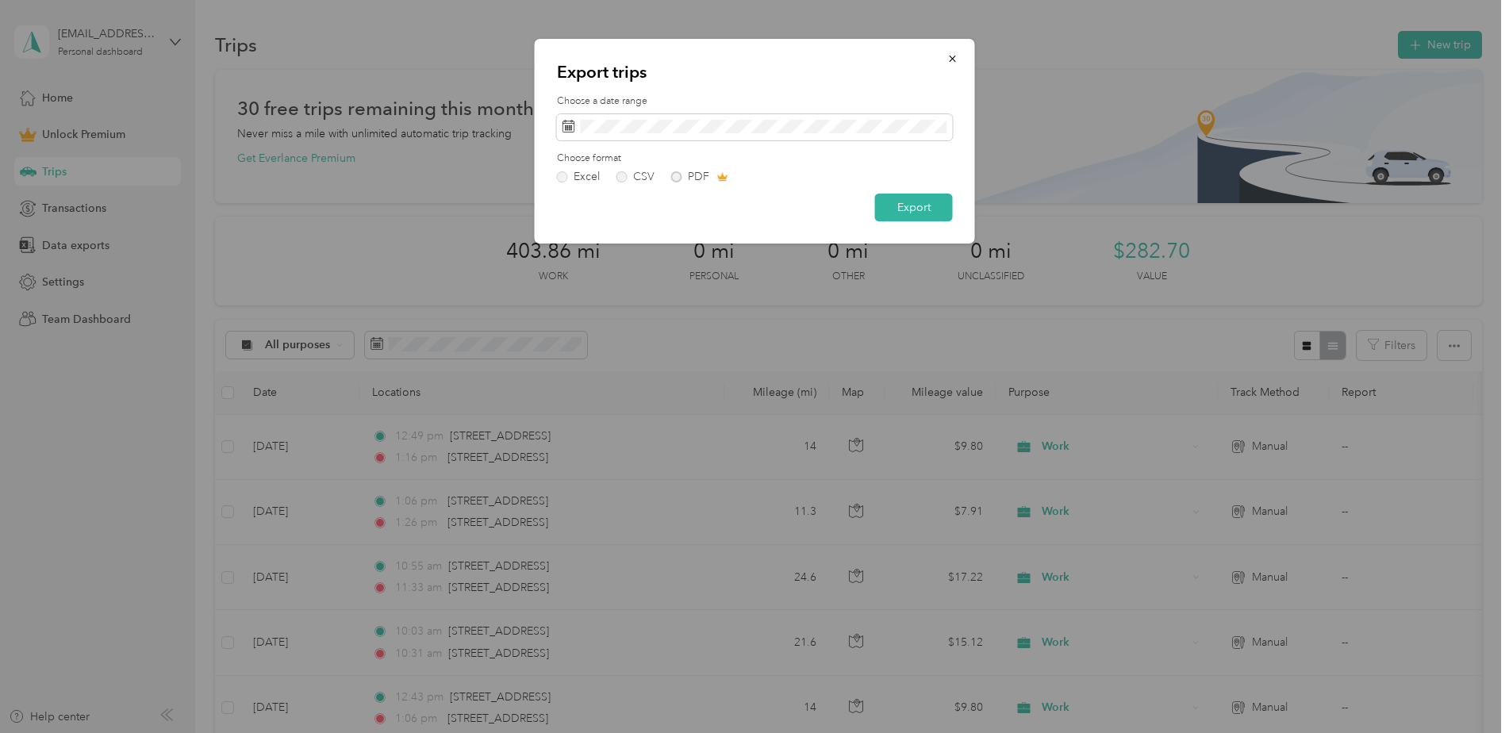
click at [500, 251] on div at bounding box center [754, 366] width 1509 height 733
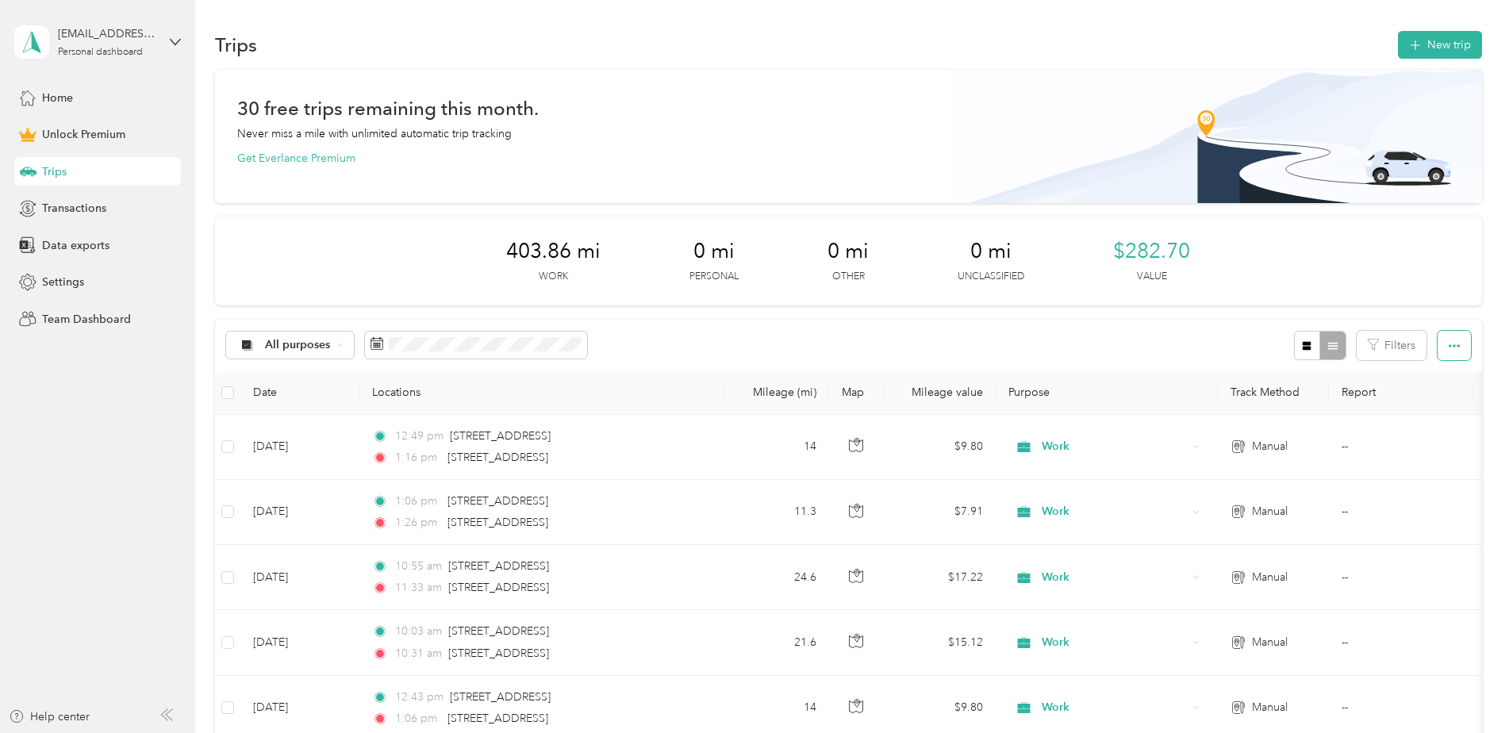
click at [1454, 343] on icon "button" at bounding box center [1453, 345] width 11 height 11
click at [1423, 402] on span "Export" at bounding box center [1426, 403] width 33 height 13
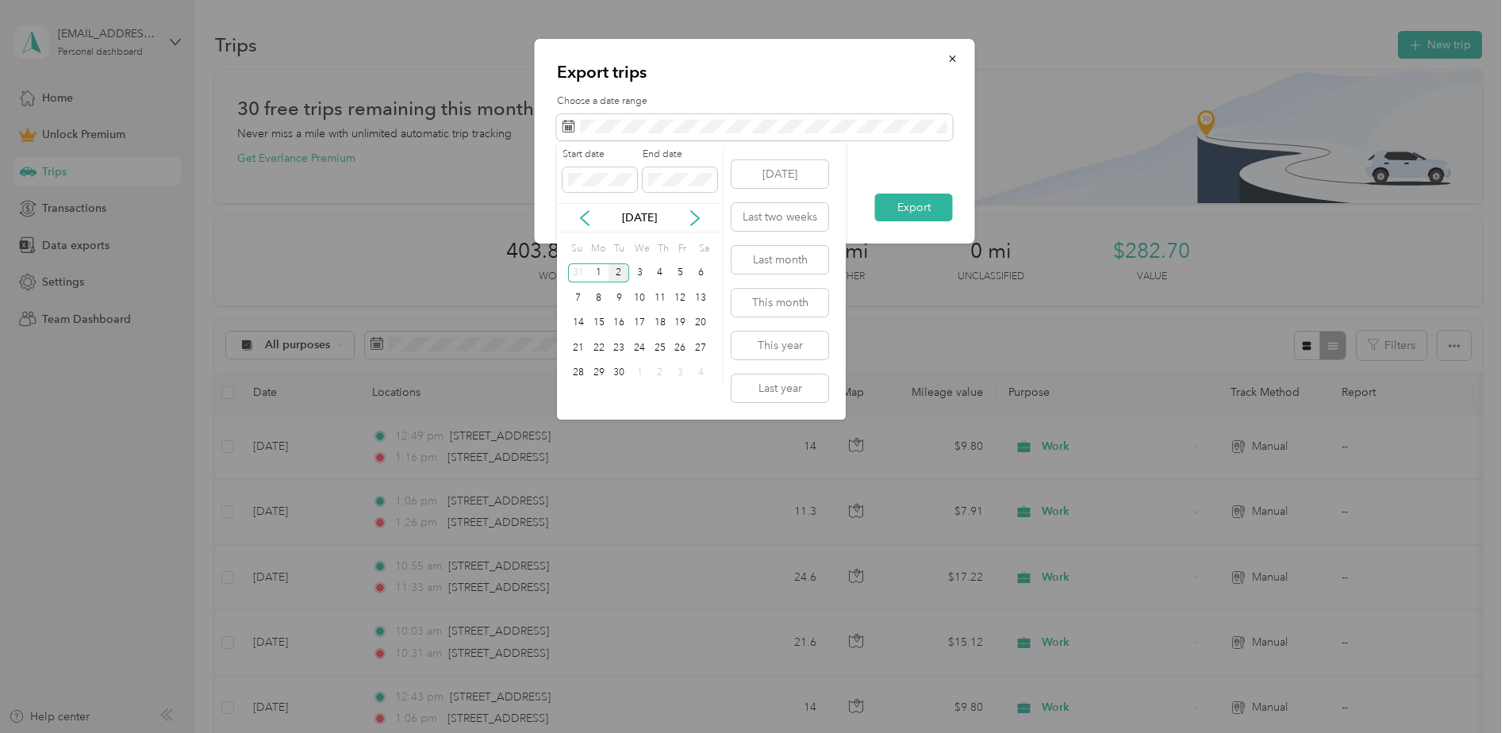
click at [701, 208] on div "[DATE]" at bounding box center [640, 217] width 166 height 29
click at [585, 213] on icon at bounding box center [585, 218] width 8 height 14
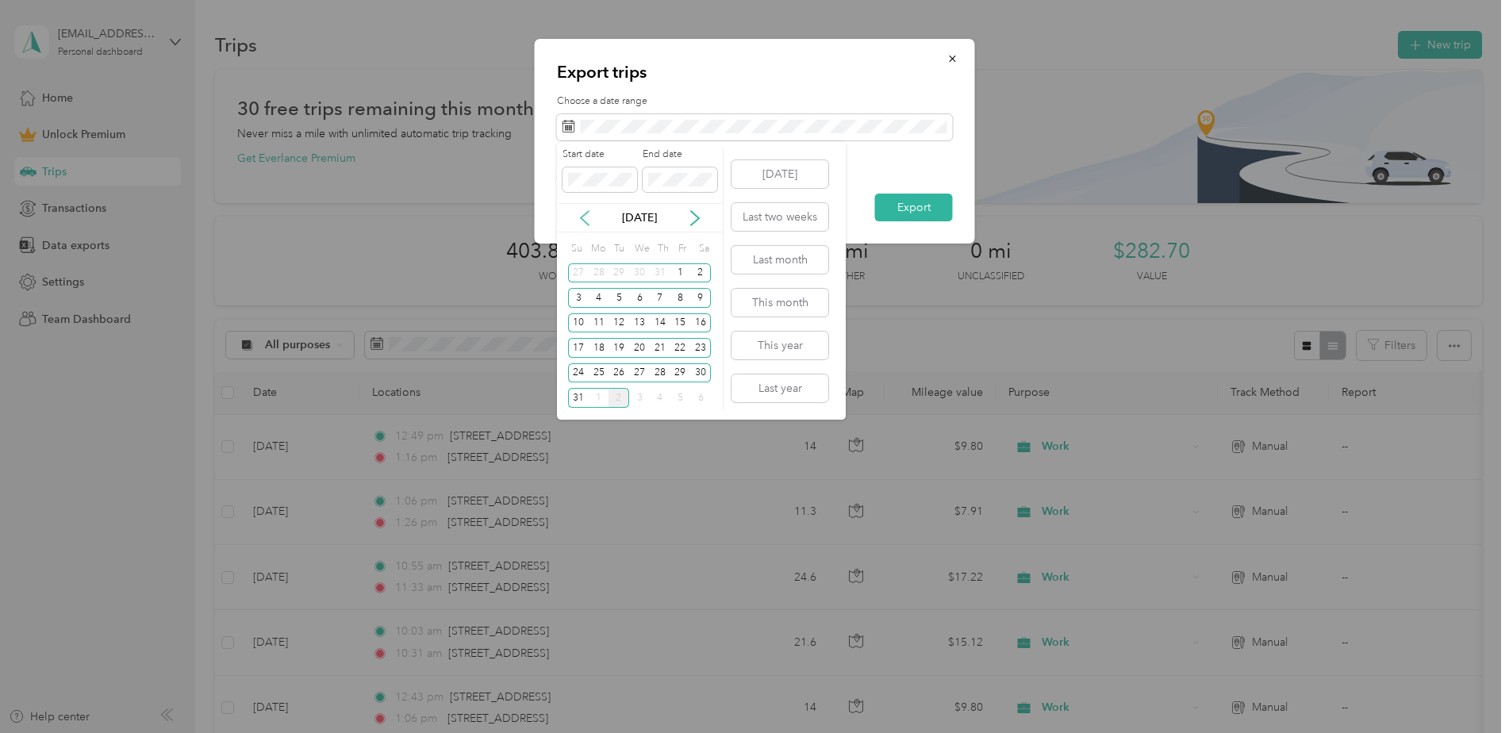
click at [585, 213] on icon at bounding box center [585, 218] width 8 height 14
click at [596, 323] on div "16" at bounding box center [599, 323] width 21 height 20
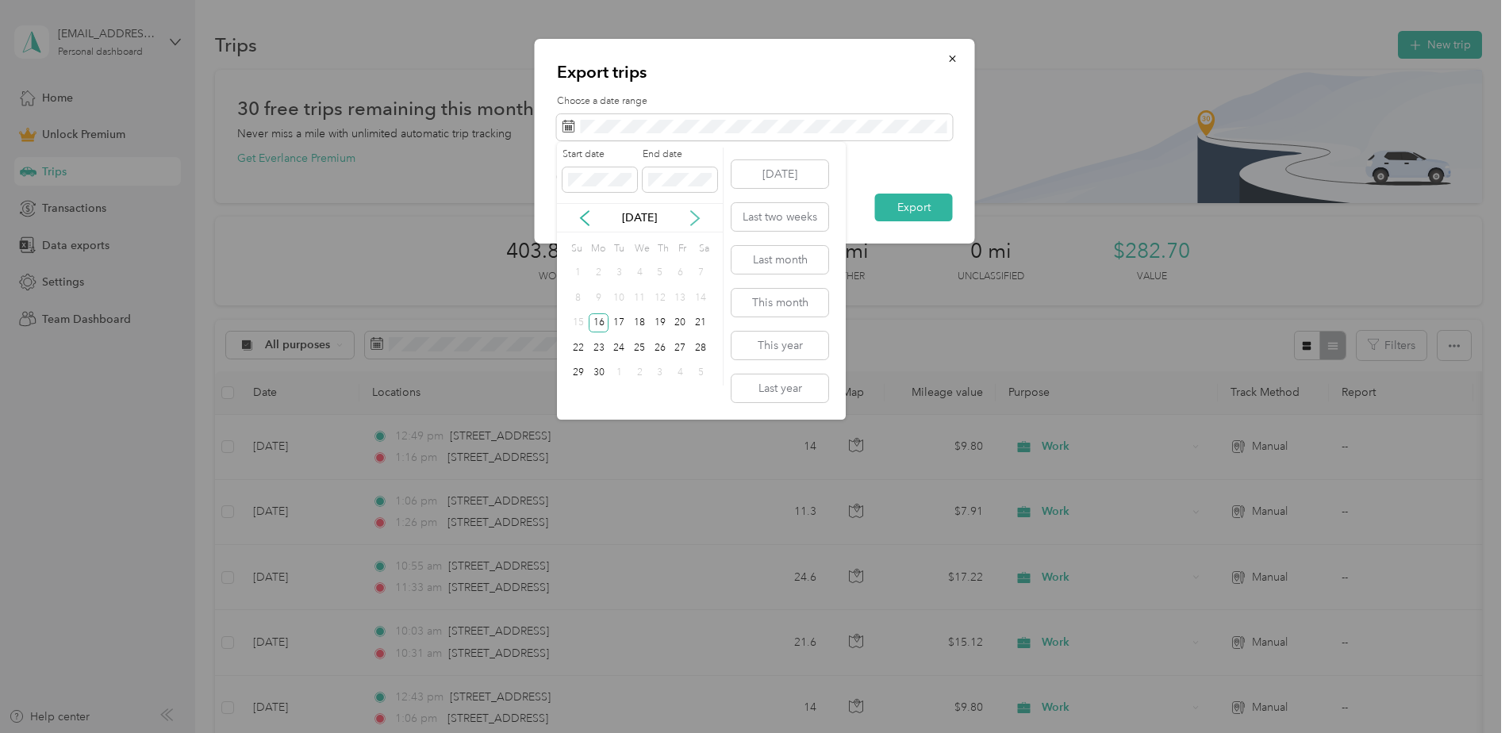
click at [696, 217] on icon at bounding box center [695, 218] width 16 height 16
click at [694, 218] on icon at bounding box center [695, 218] width 16 height 16
click at [680, 274] on div "5" at bounding box center [680, 273] width 21 height 20
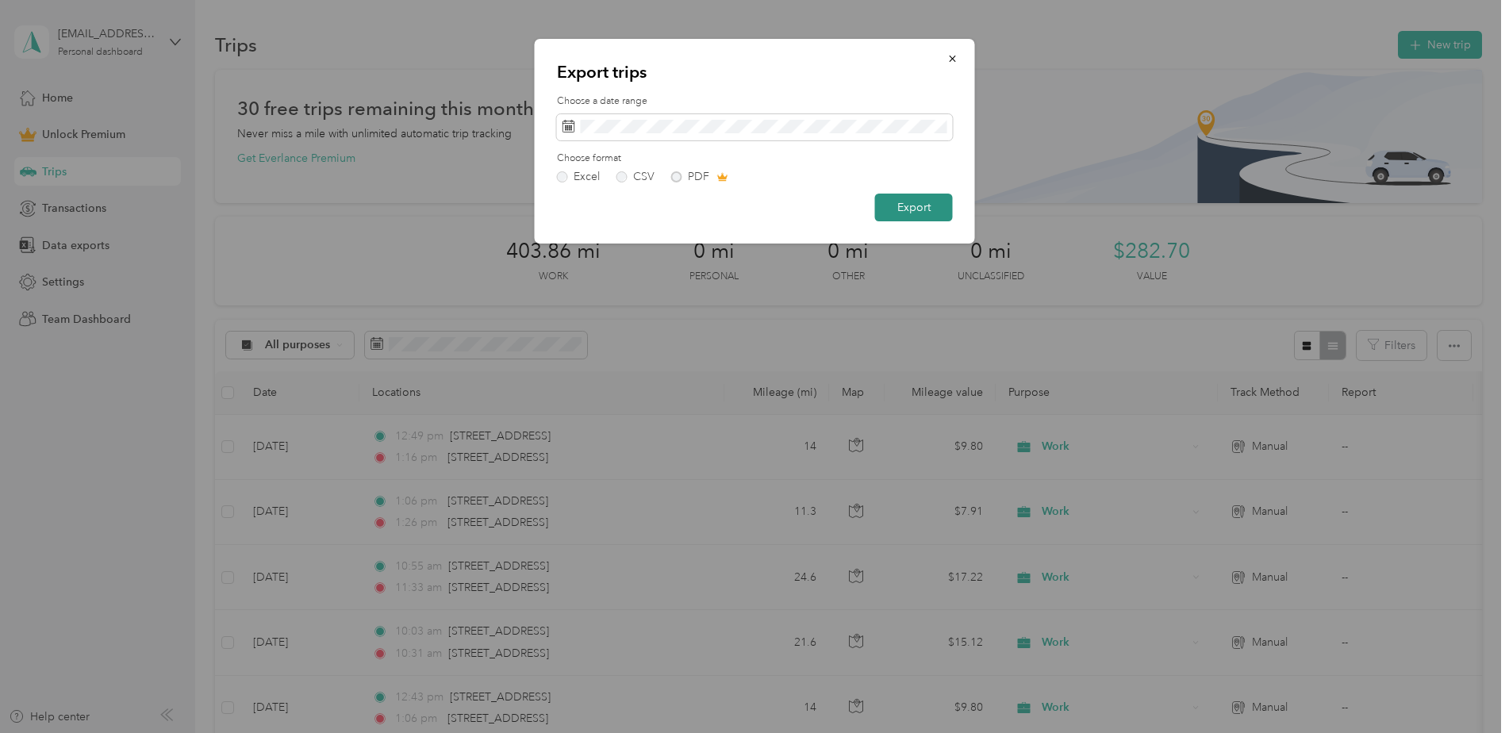
click at [920, 209] on button "Export" at bounding box center [914, 208] width 78 height 28
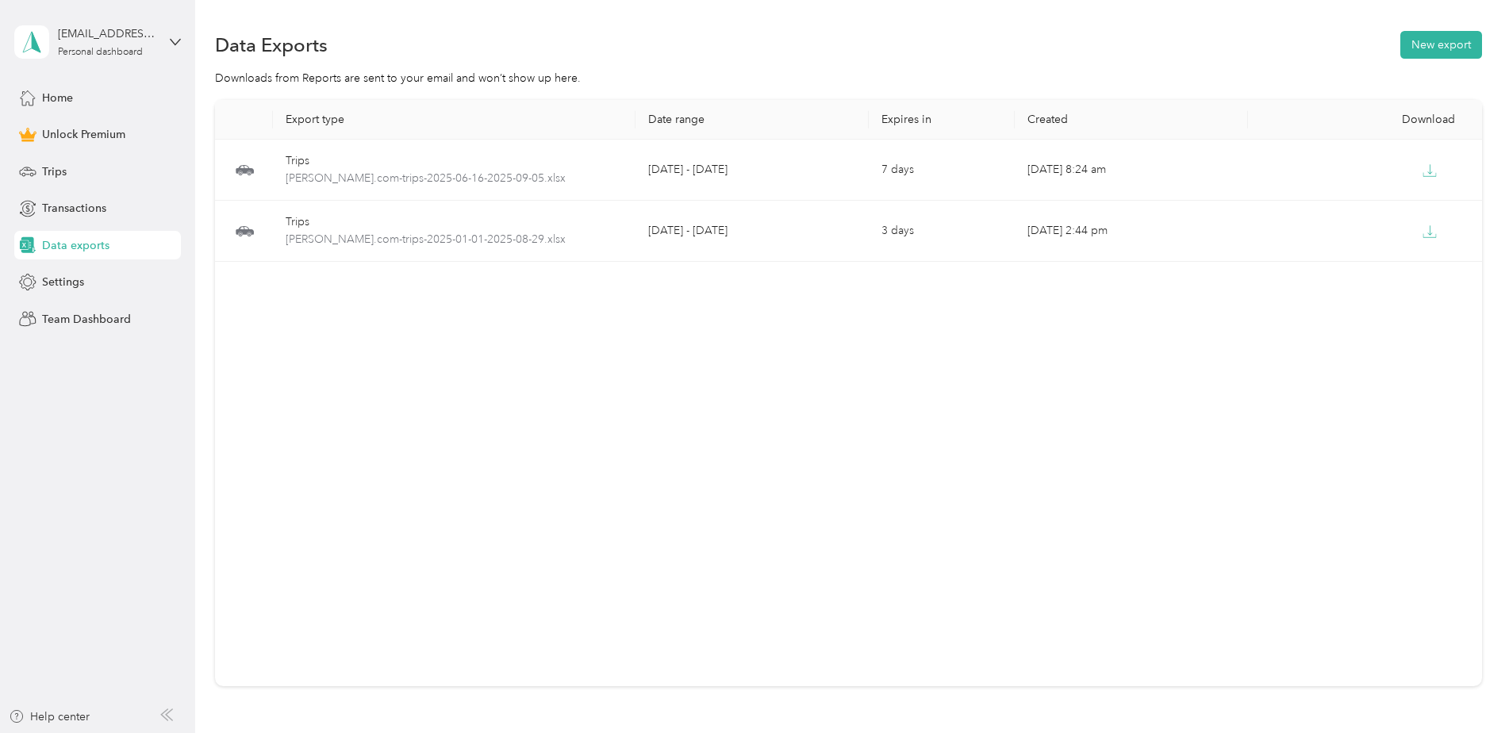
click at [1117, 490] on div "Export type Date range Expires in Created Download Trips [PERSON_NAME].com-trip…" at bounding box center [848, 393] width 1267 height 586
drag, startPoint x: 673, startPoint y: 419, endPoint x: 681, endPoint y: 414, distance: 9.2
click at [675, 420] on div "Export type Date range Expires in Created Download Trips [PERSON_NAME].com-trip…" at bounding box center [848, 393] width 1267 height 586
click at [101, 98] on div "Home" at bounding box center [97, 97] width 167 height 29
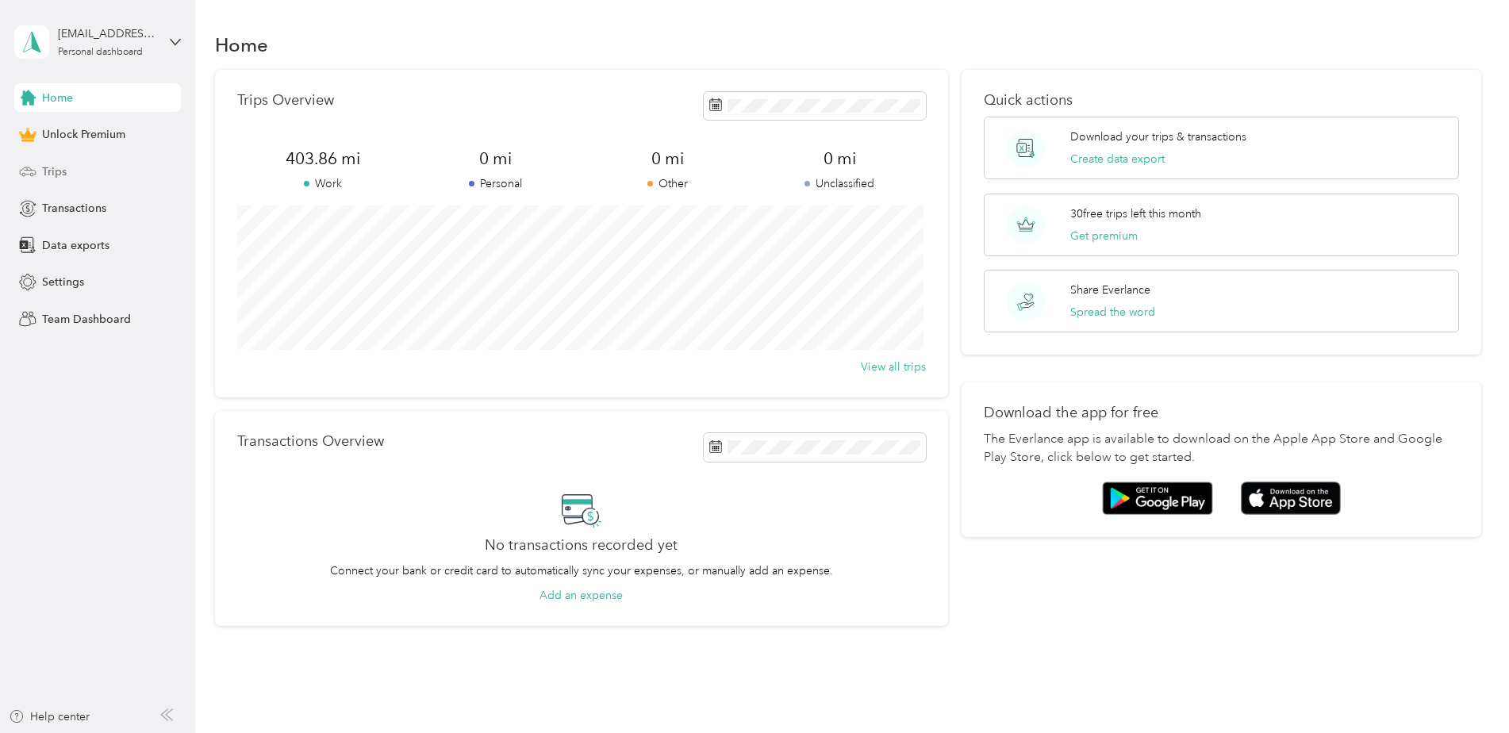
click at [79, 182] on div "Trips" at bounding box center [97, 171] width 167 height 29
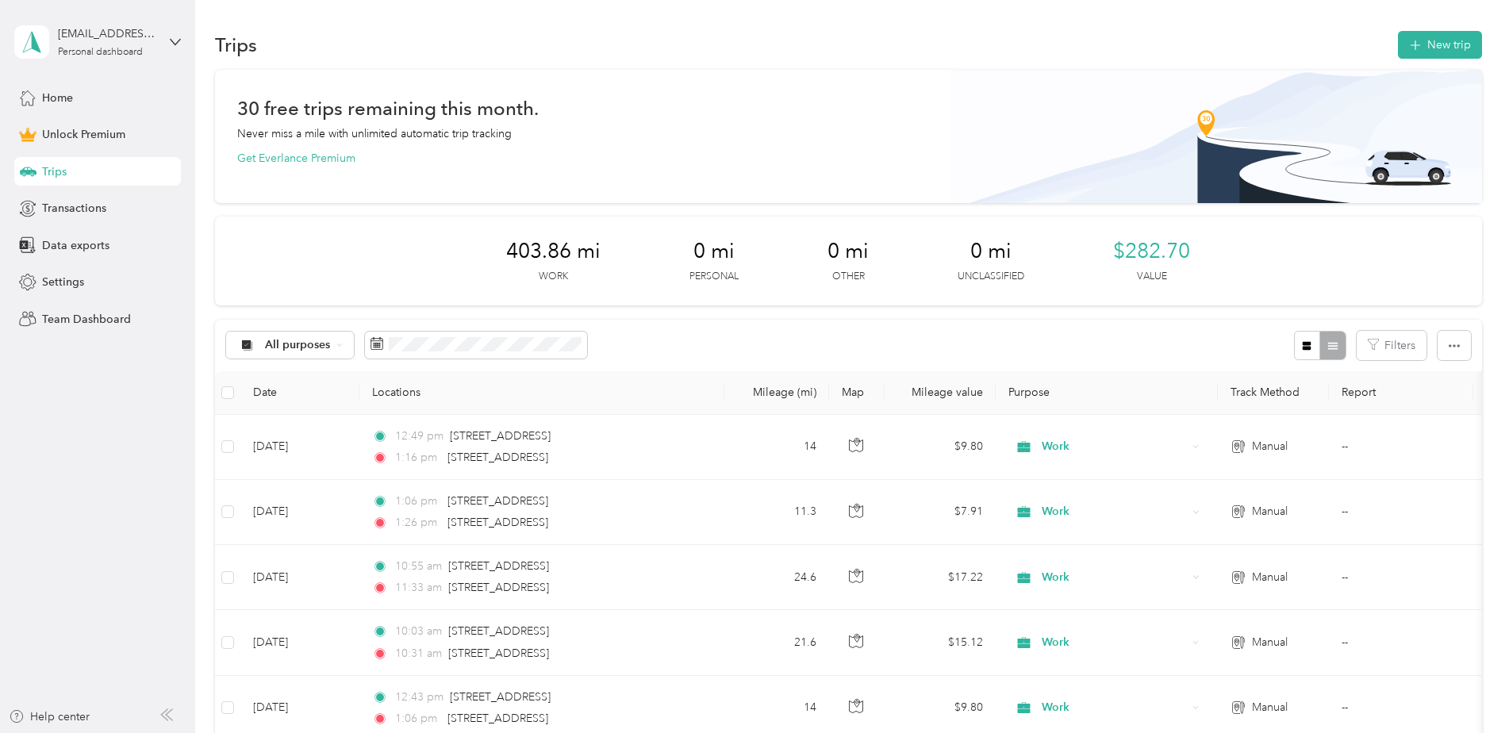
click at [839, 98] on div "30 free trips remaining this month. Never miss a mile with unlimited automatic …" at bounding box center [848, 136] width 1267 height 133
click at [1063, 135] on div "30 free trips remaining this month. Never miss a mile with unlimited automatic …" at bounding box center [848, 133] width 1222 height 67
